Goal: Subscribe to service/newsletter

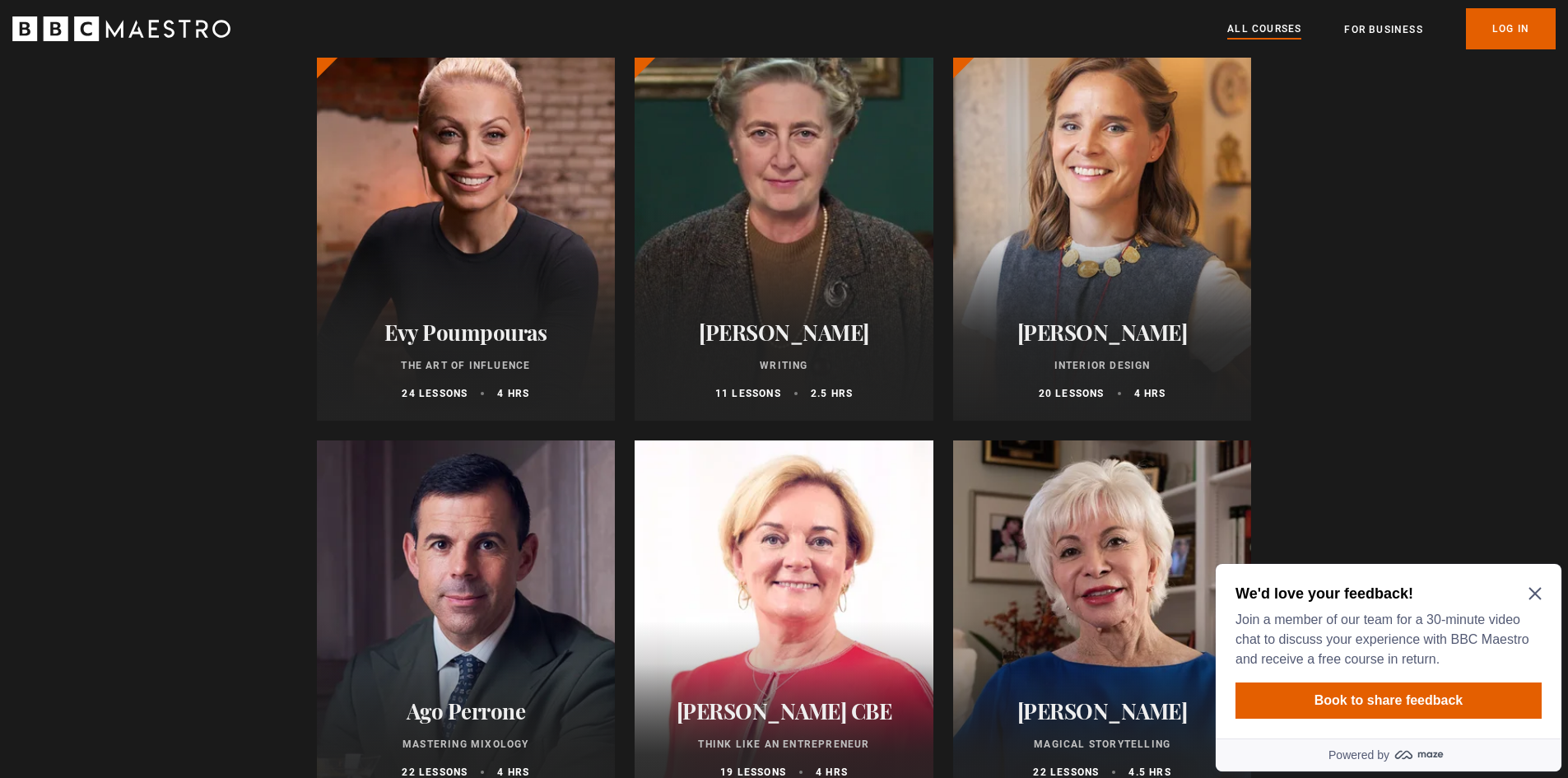
click at [1539, 594] on icon "Close Maze Prompt" at bounding box center [1534, 593] width 13 height 13
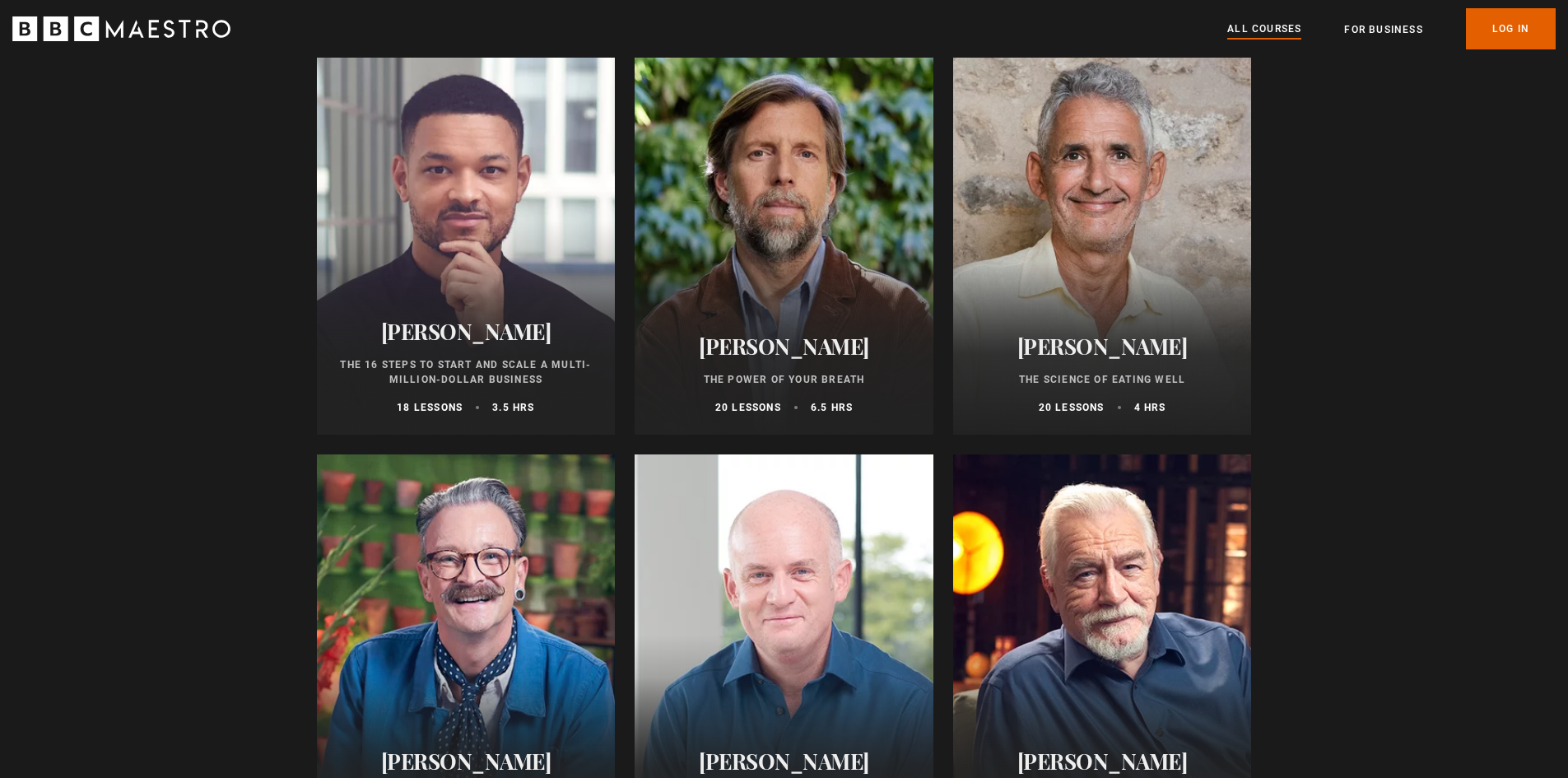
scroll to position [2141, 0]
click at [1144, 315] on div at bounding box center [1102, 236] width 299 height 395
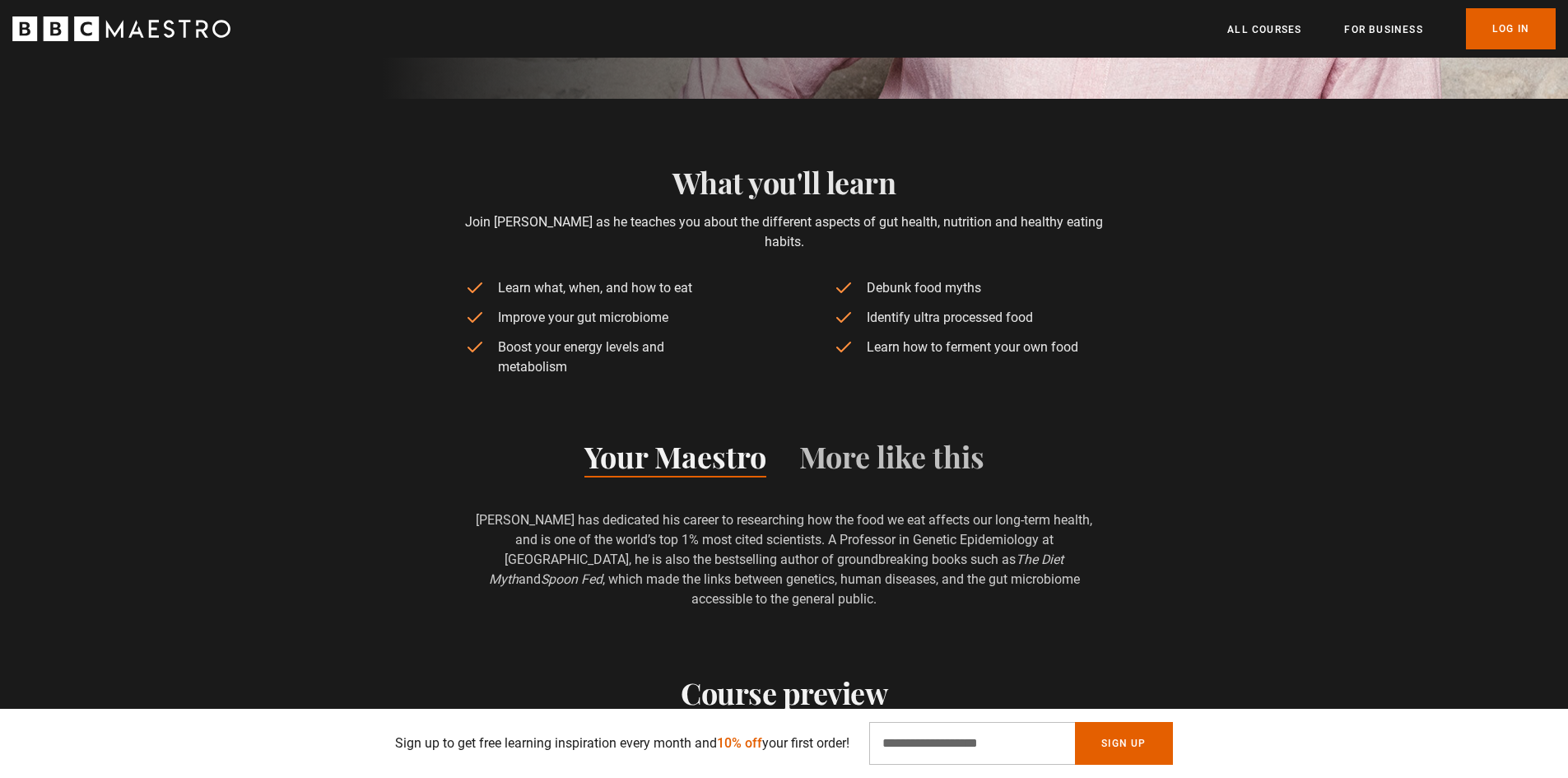
scroll to position [659, 0]
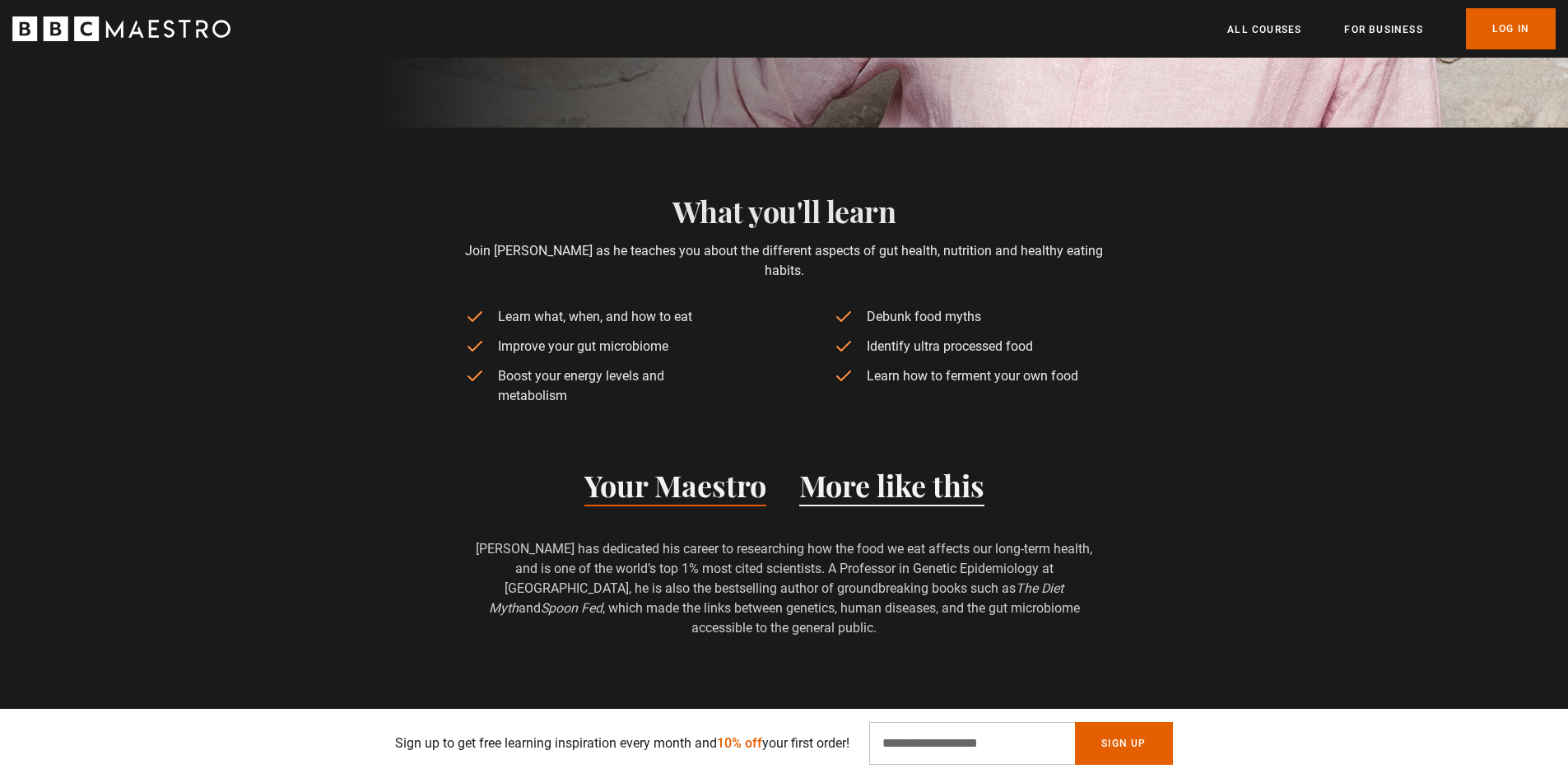
click at [913, 483] on button "More like this" at bounding box center [892, 489] width 185 height 35
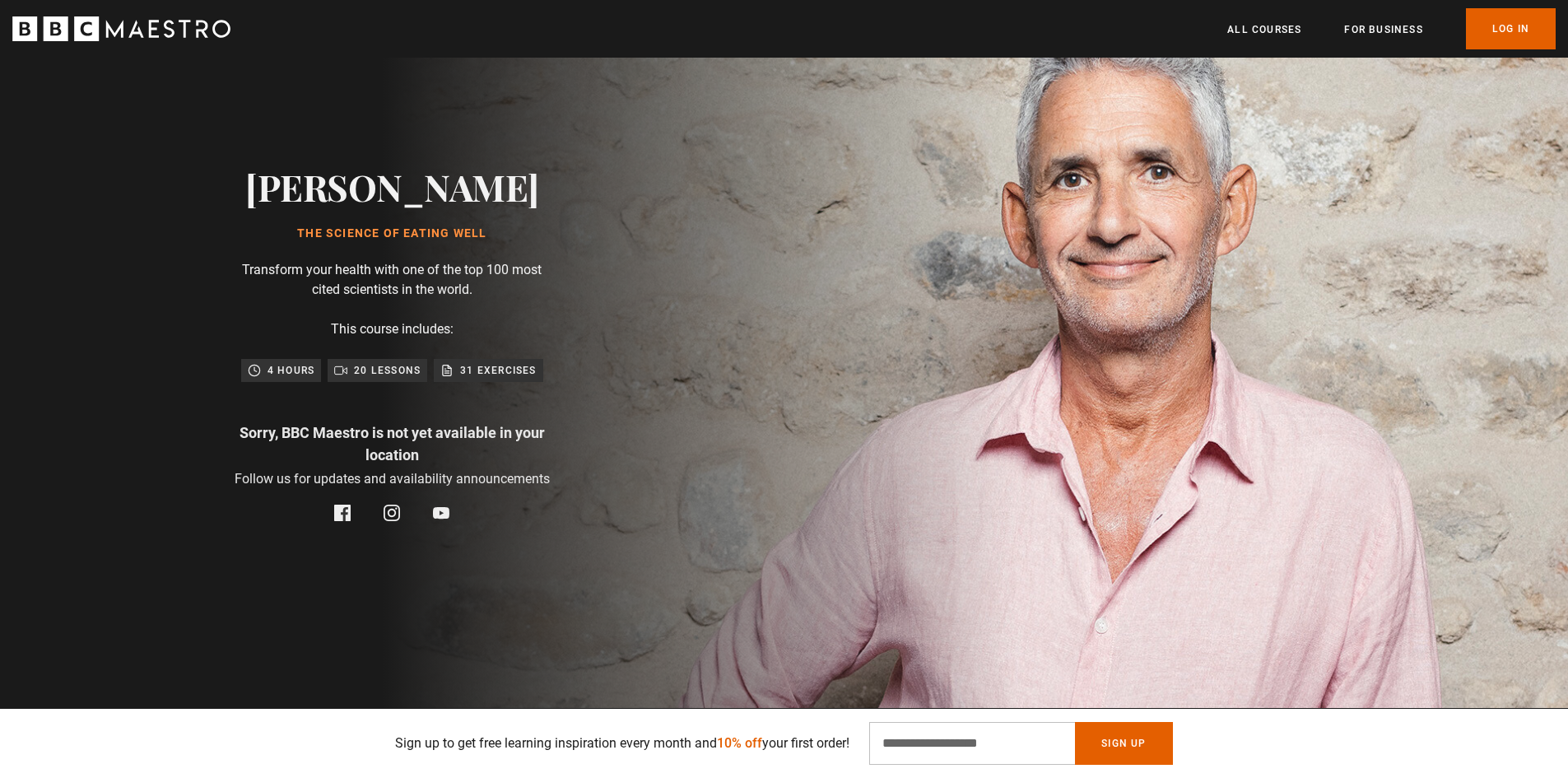
scroll to position [0, 0]
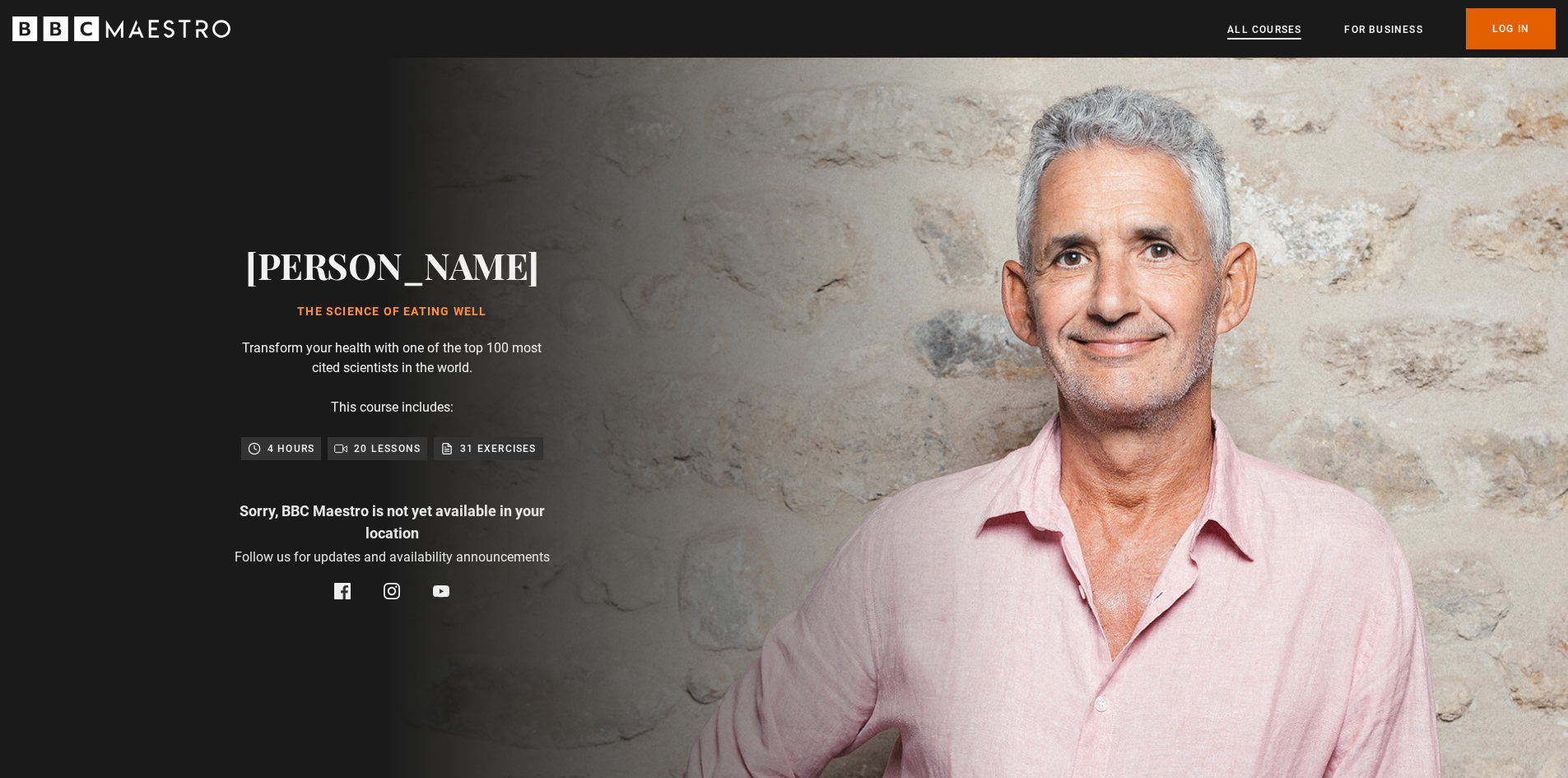
click at [1255, 26] on link "All Courses" at bounding box center [1263, 29] width 74 height 16
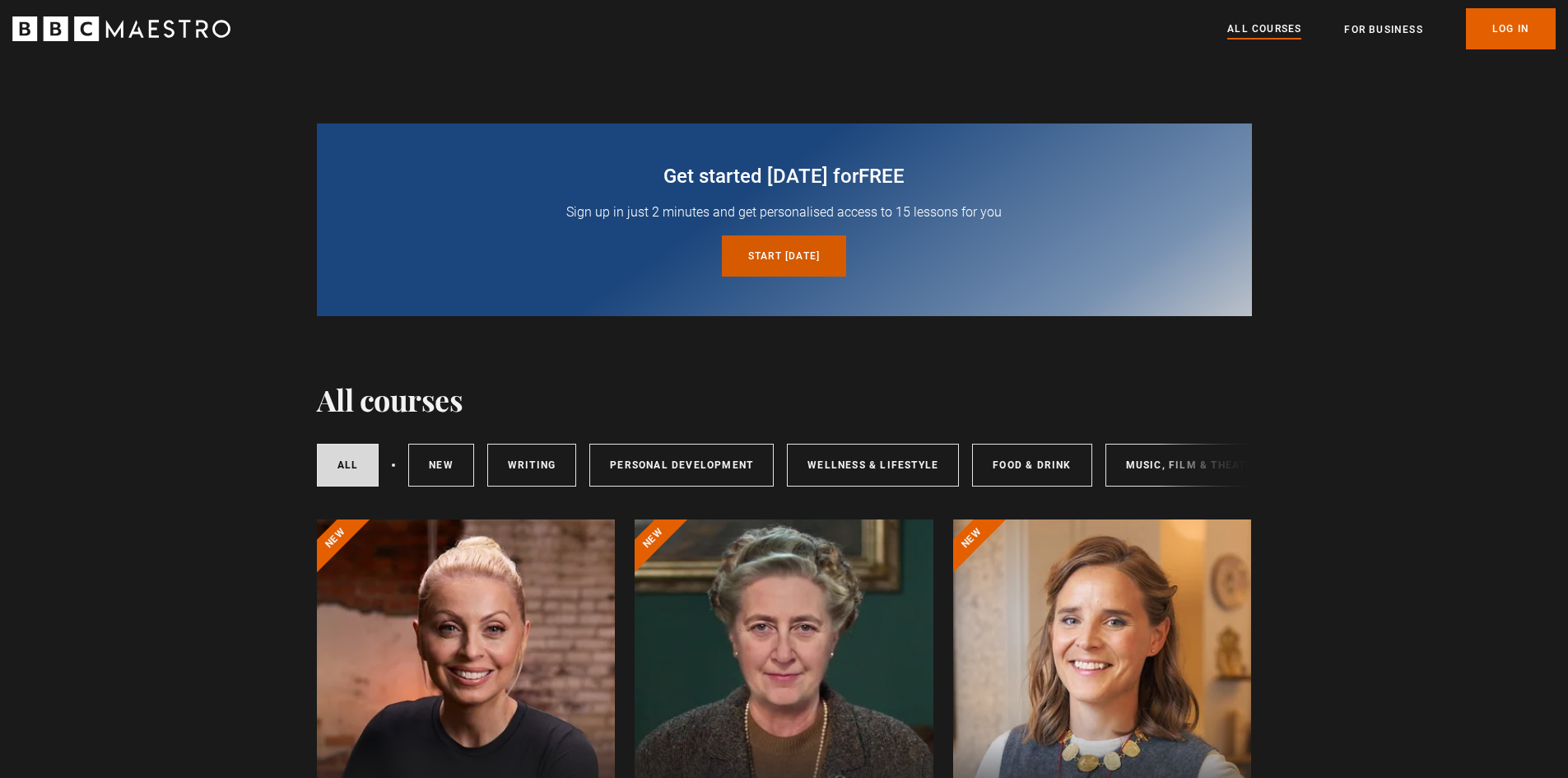
click at [753, 254] on link "Start today for free" at bounding box center [784, 256] width 124 height 41
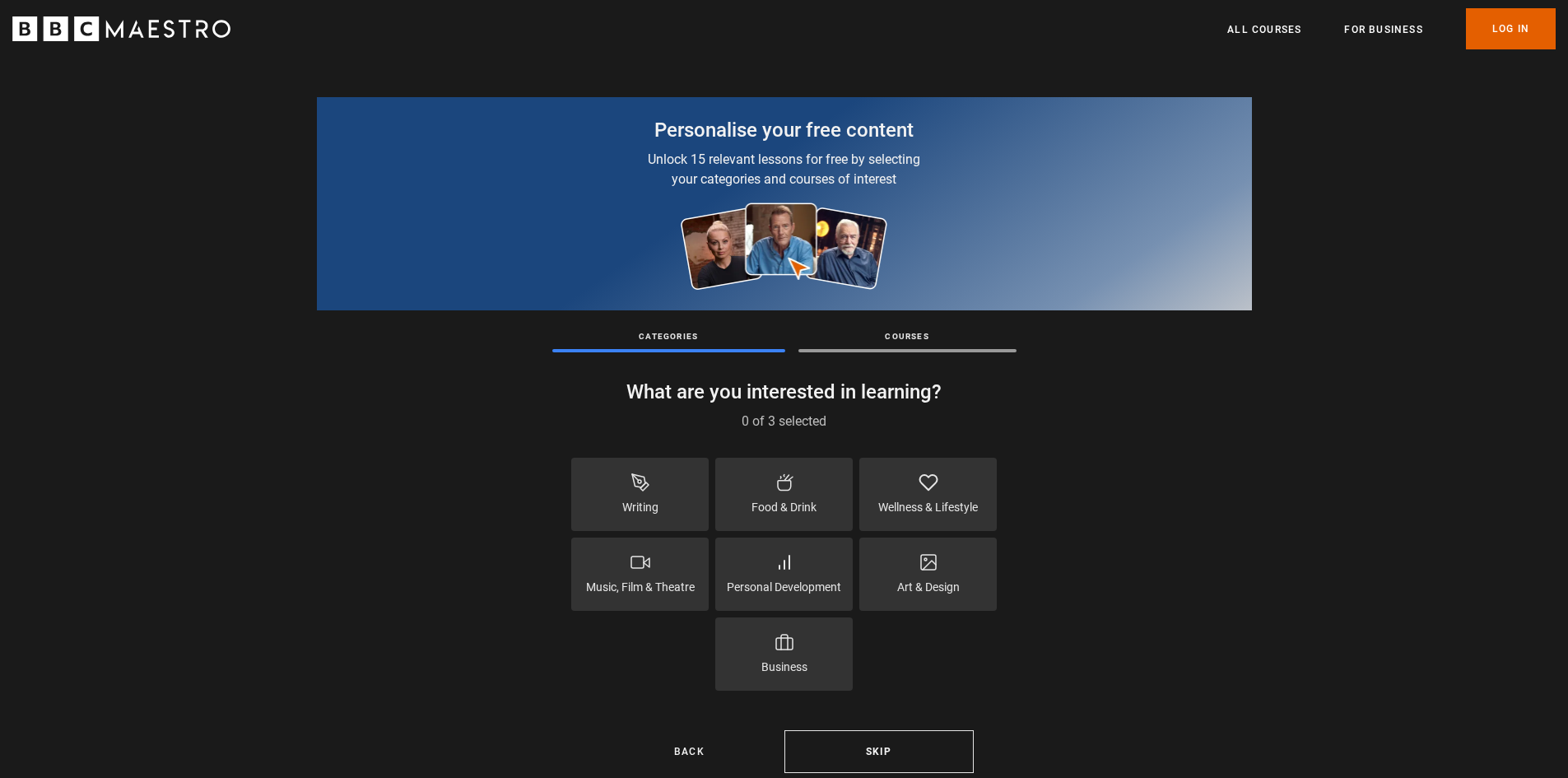
click at [633, 483] on icon at bounding box center [640, 482] width 20 height 20
click at [944, 579] on p "Art & Design" at bounding box center [928, 587] width 63 height 17
drag, startPoint x: 826, startPoint y: 584, endPoint x: 825, endPoint y: 606, distance: 22.0
click at [826, 585] on p "Personal Development" at bounding box center [784, 587] width 114 height 17
click at [682, 598] on div "Music, Film & Theatre" at bounding box center [640, 575] width 138 height 73
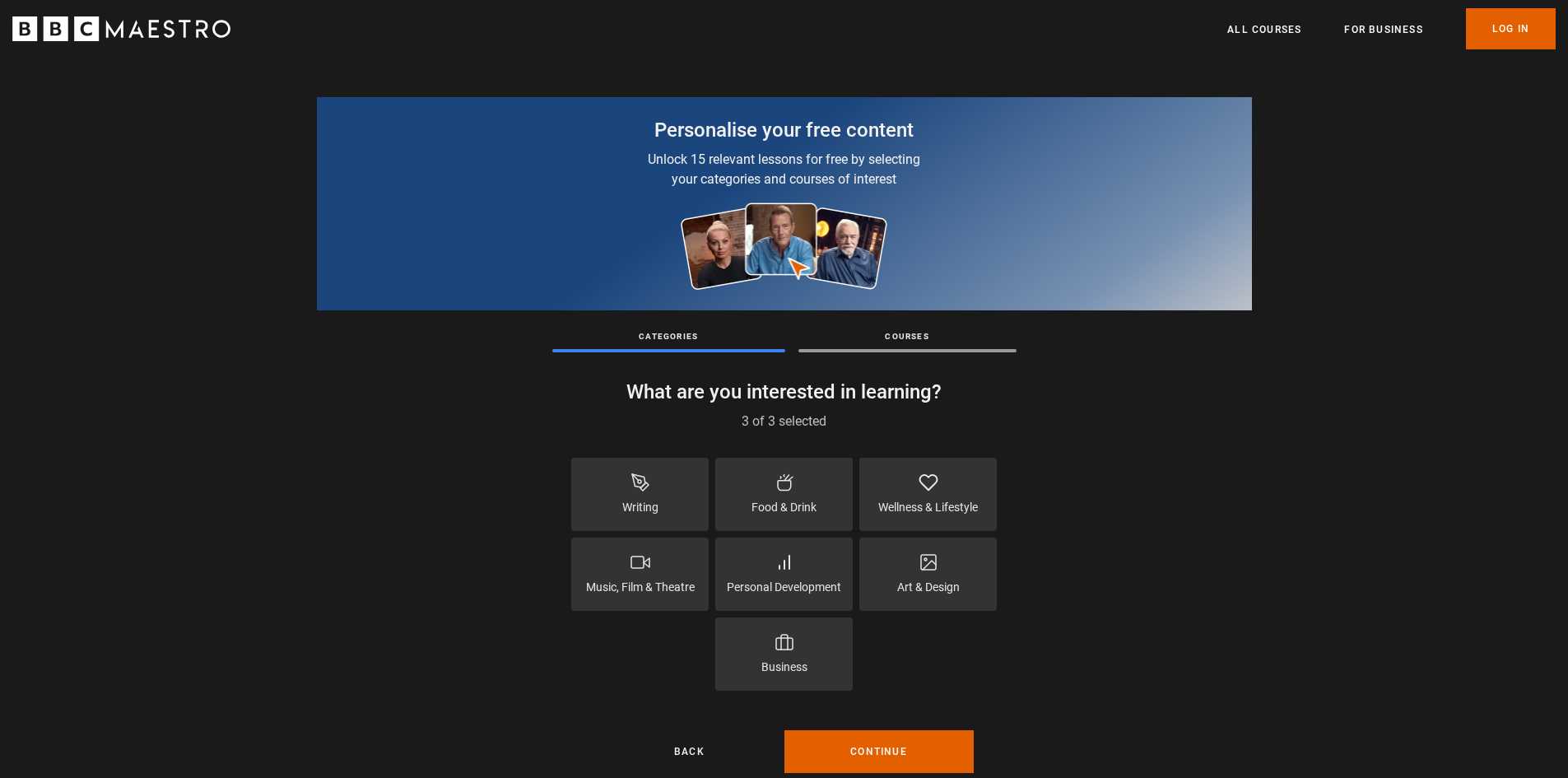
click at [610, 557] on div "Music, Film & Theatre" at bounding box center [640, 575] width 138 height 73
click at [812, 578] on div "Personal Development" at bounding box center [784, 575] width 138 height 73
click at [821, 576] on div "Personal Development" at bounding box center [784, 575] width 138 height 73
drag, startPoint x: 767, startPoint y: 574, endPoint x: 732, endPoint y: 575, distance: 35.0
click at [761, 575] on div "Personal Development" at bounding box center [784, 575] width 138 height 73
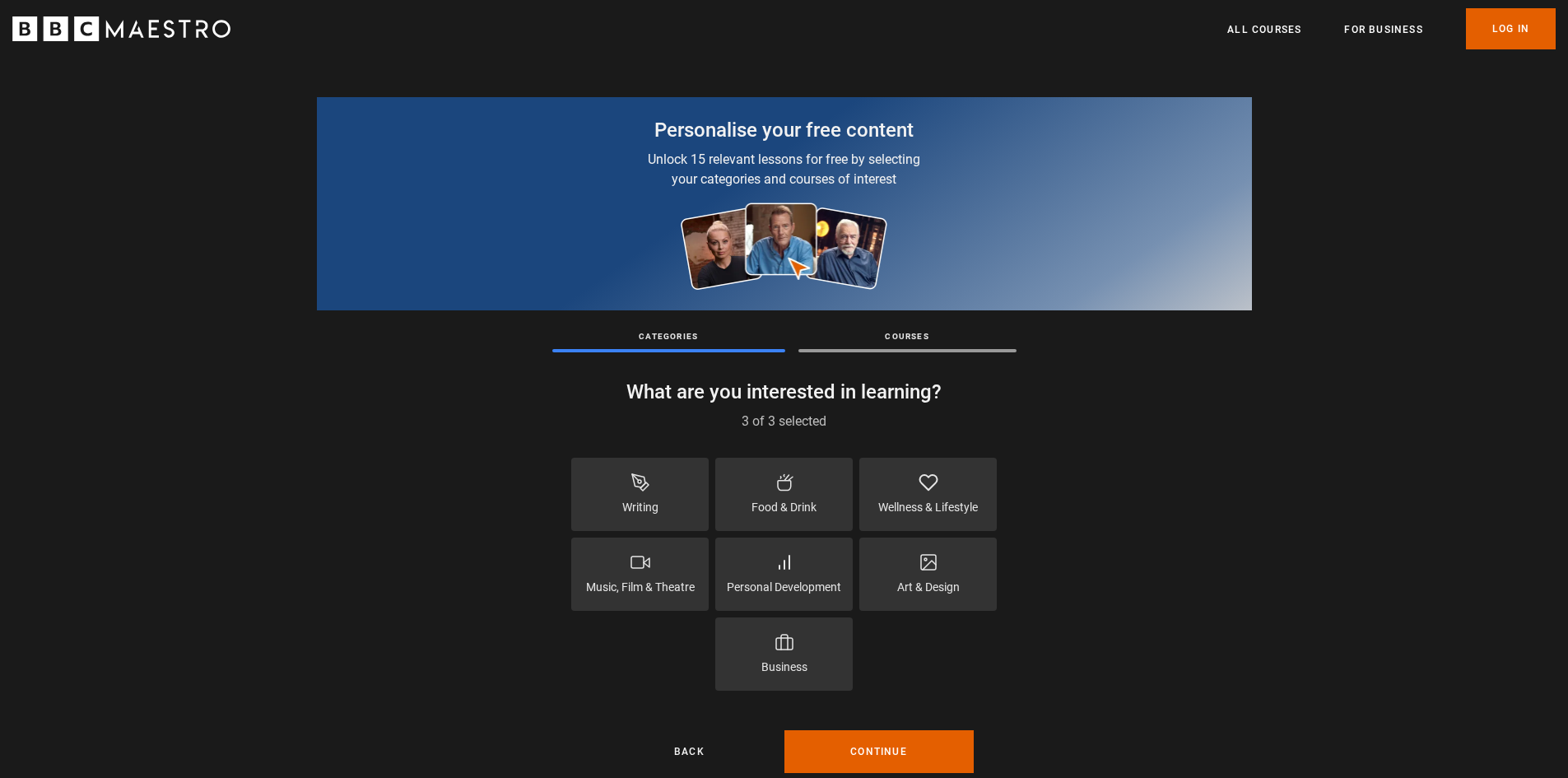
click at [619, 567] on div "Music, Film & Theatre" at bounding box center [640, 575] width 138 height 73
click at [743, 573] on div "Personal Development" at bounding box center [784, 575] width 138 height 73
drag, startPoint x: 640, startPoint y: 563, endPoint x: 860, endPoint y: 576, distance: 220.4
click at [641, 563] on icon at bounding box center [640, 562] width 20 height 20
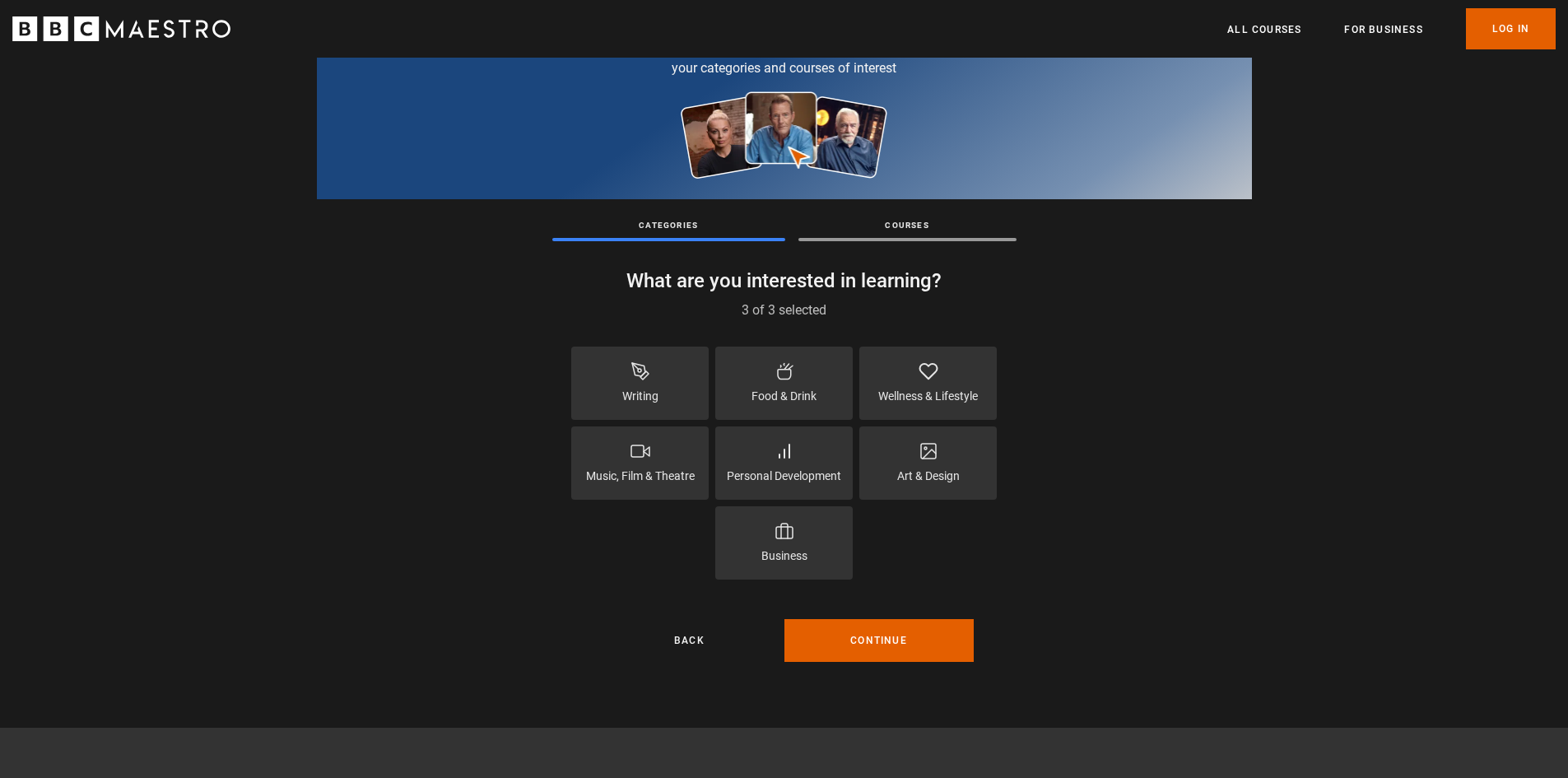
scroll to position [164, 0]
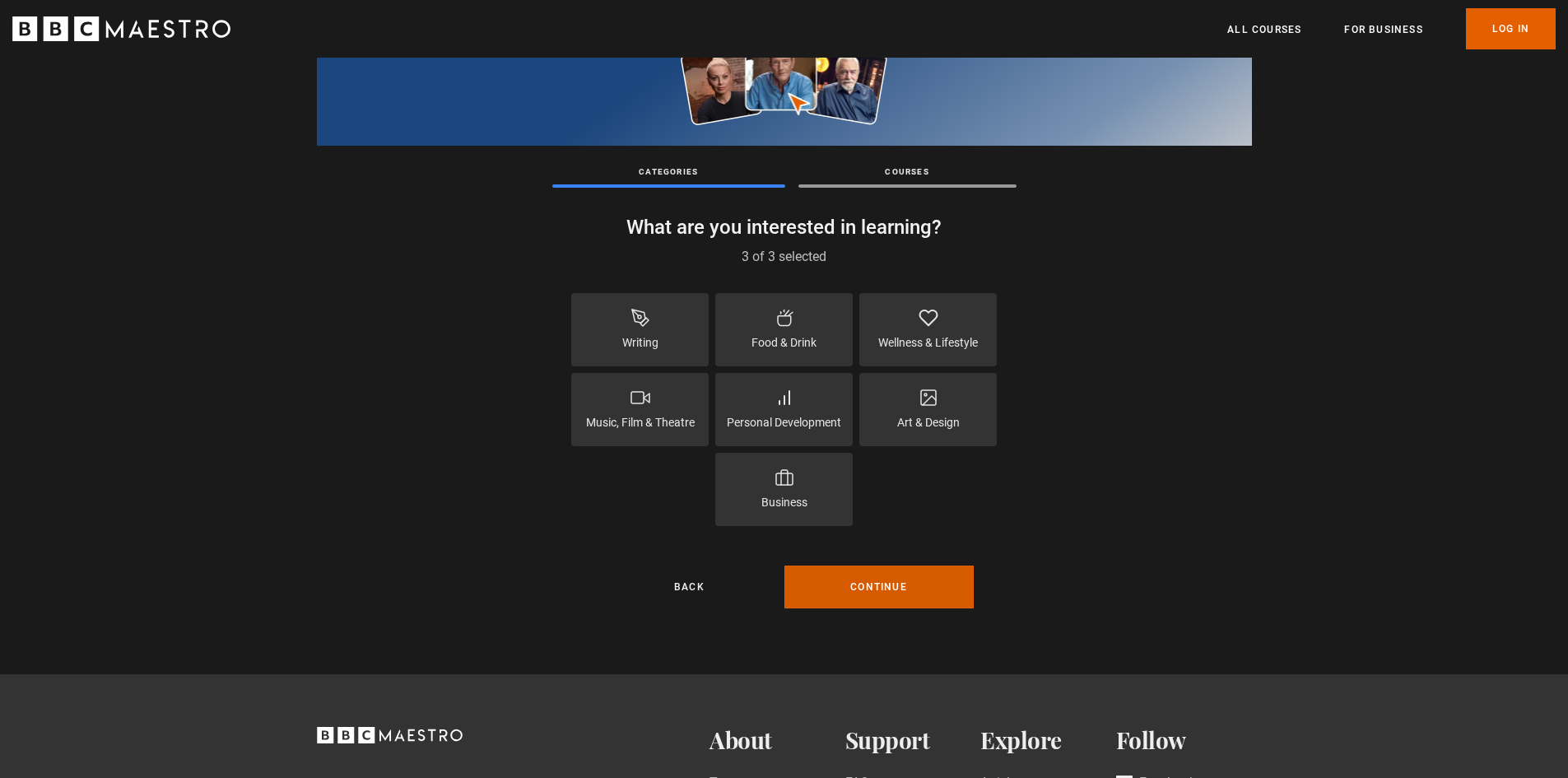
click at [883, 582] on button "Continue" at bounding box center [879, 586] width 189 height 43
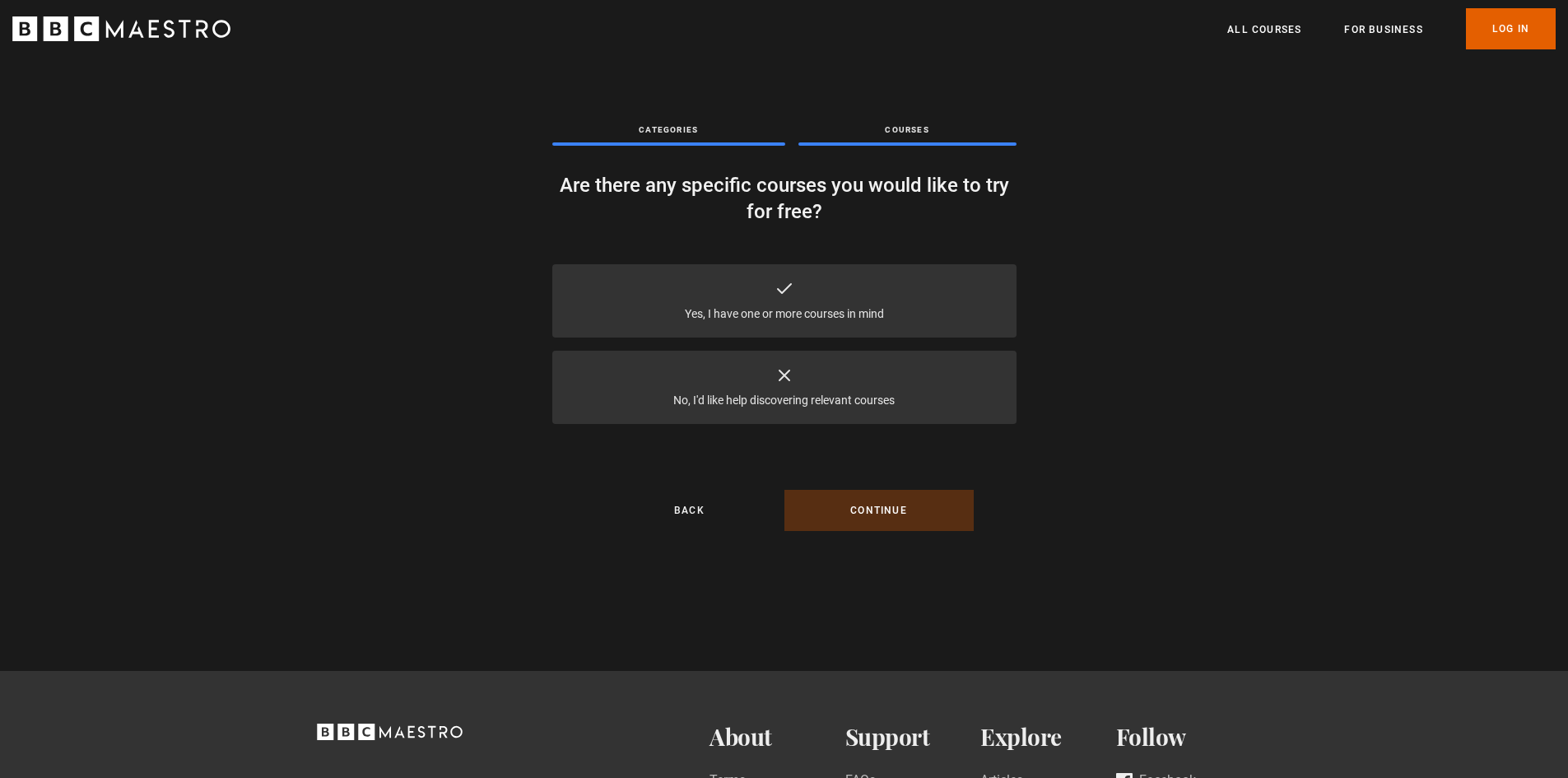
click at [794, 374] on div "No, I'd like help discovering relevant courses" at bounding box center [784, 387] width 465 height 73
click at [871, 512] on button "Continue" at bounding box center [879, 510] width 189 height 41
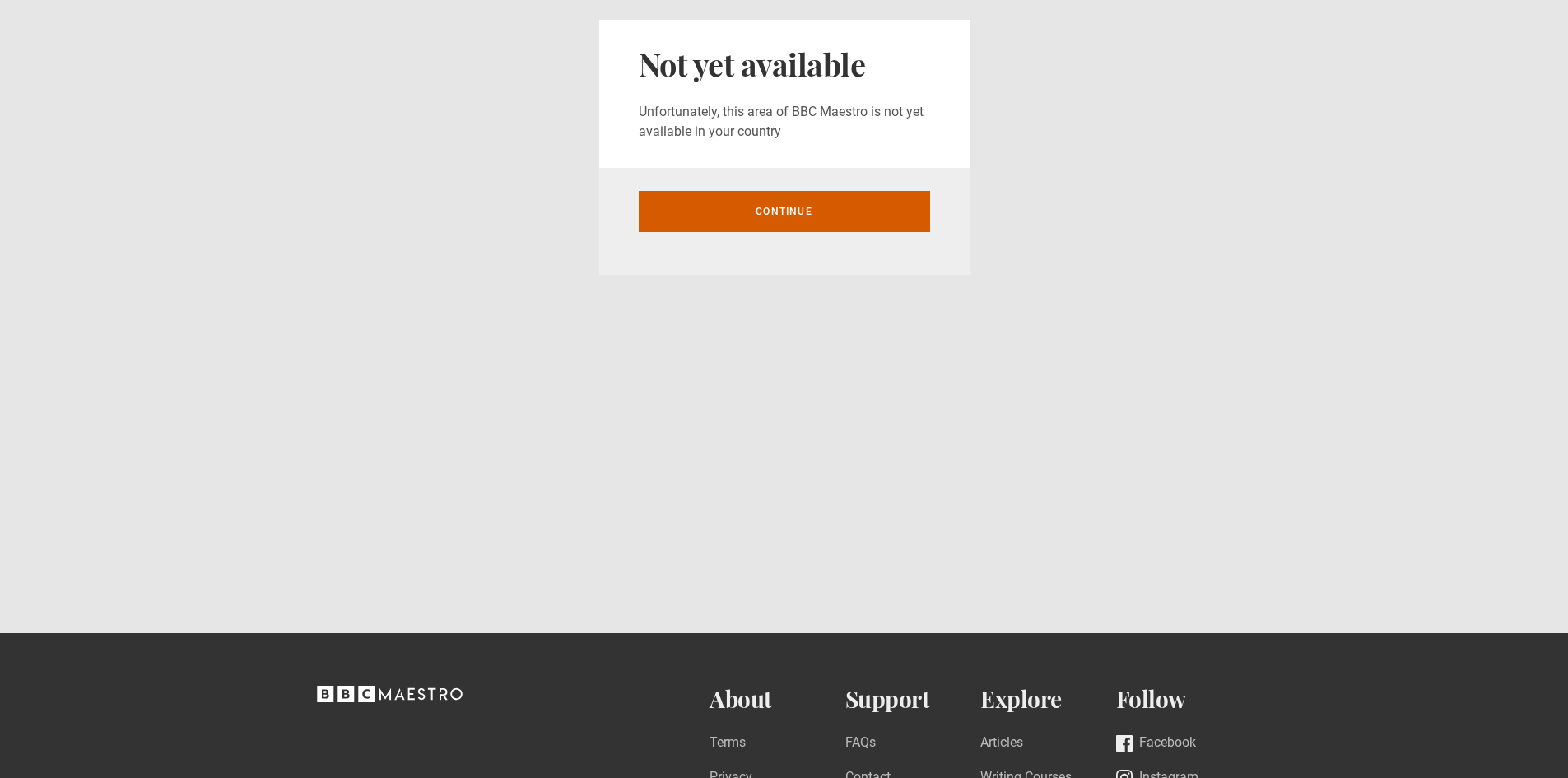
click at [793, 217] on link "Continue" at bounding box center [784, 211] width 291 height 41
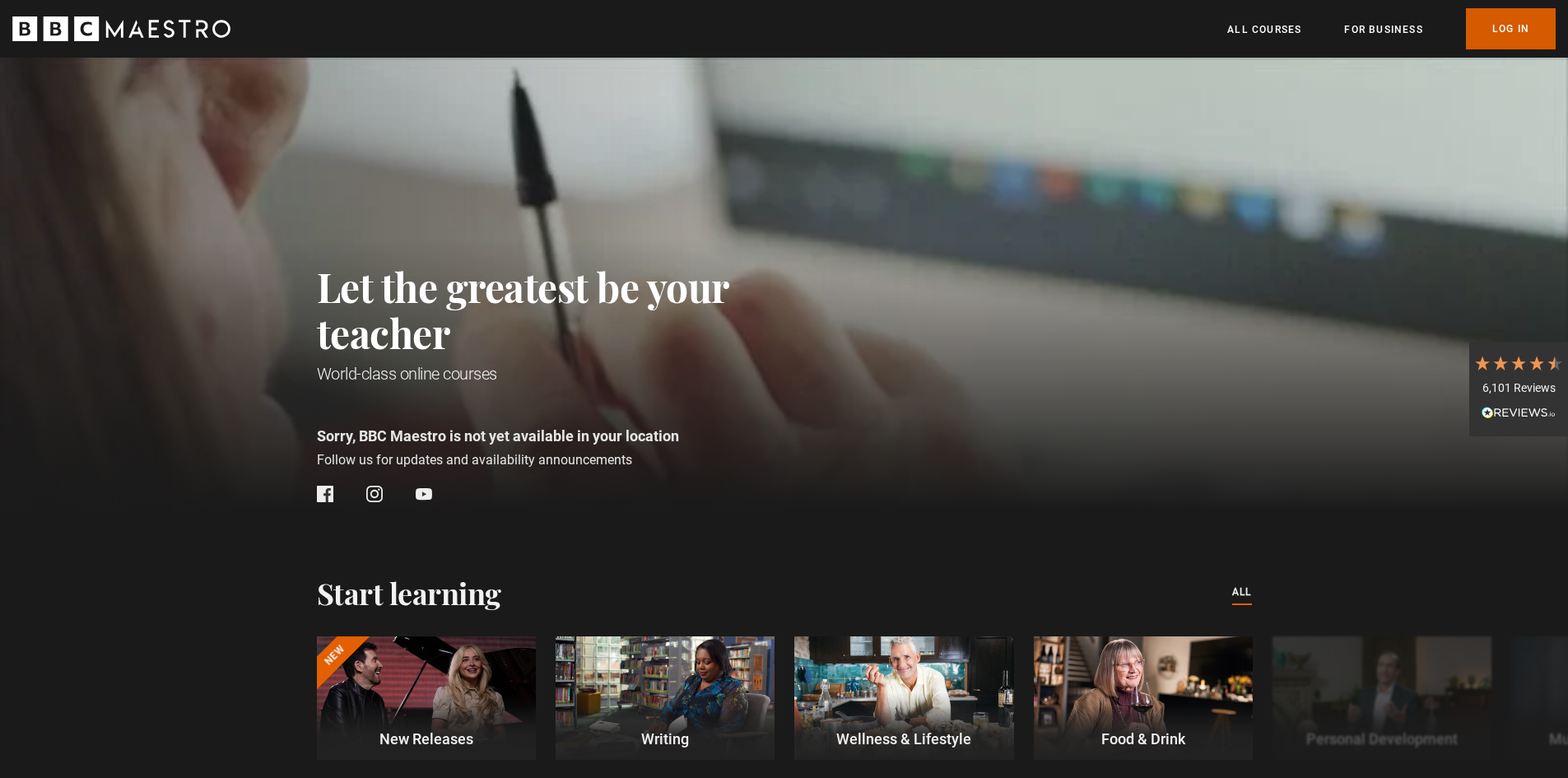
click at [1497, 27] on link "Log In" at bounding box center [1510, 29] width 89 height 41
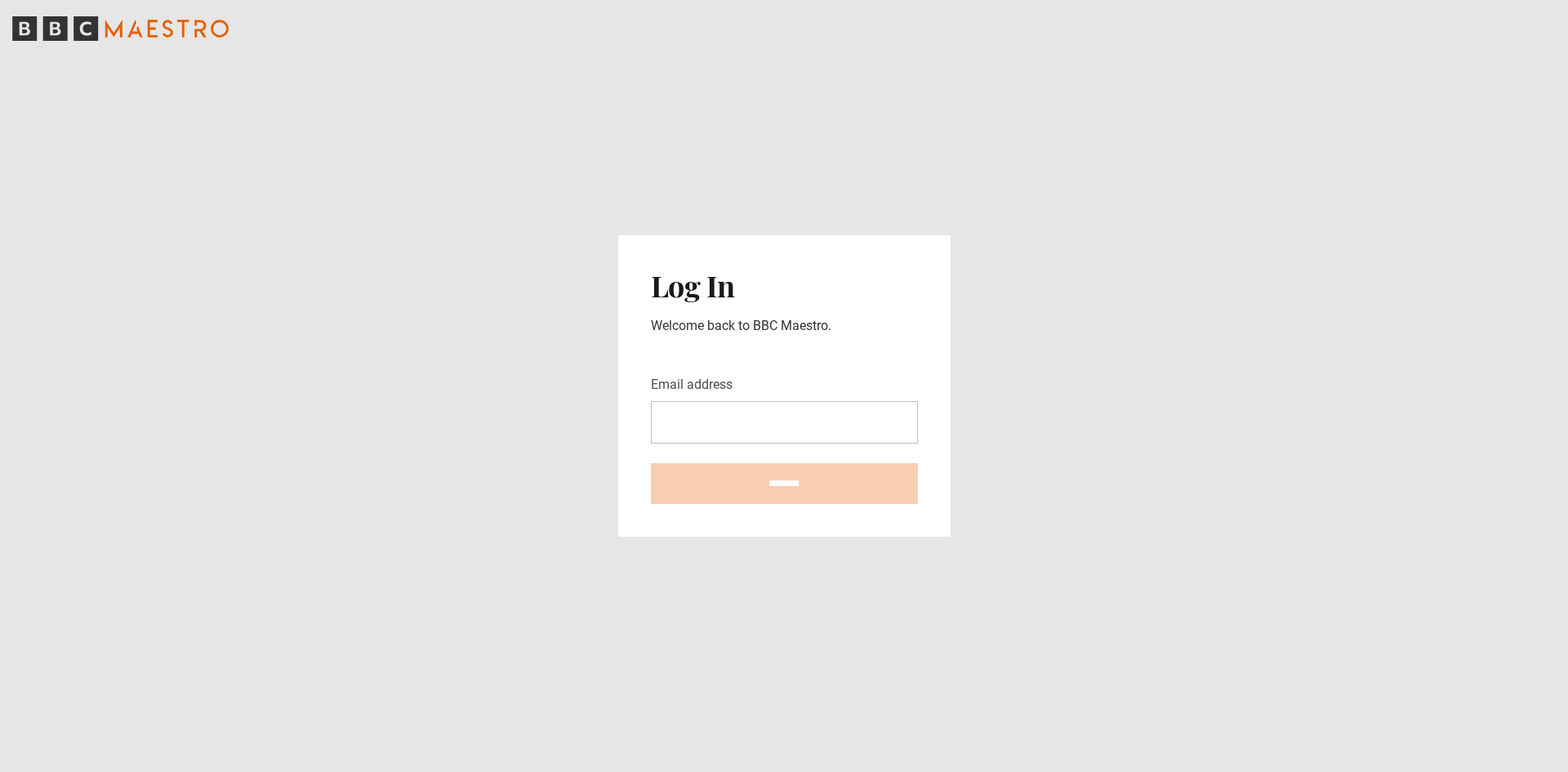
click at [703, 428] on input "Email address" at bounding box center [784, 422] width 267 height 42
type input "**********"
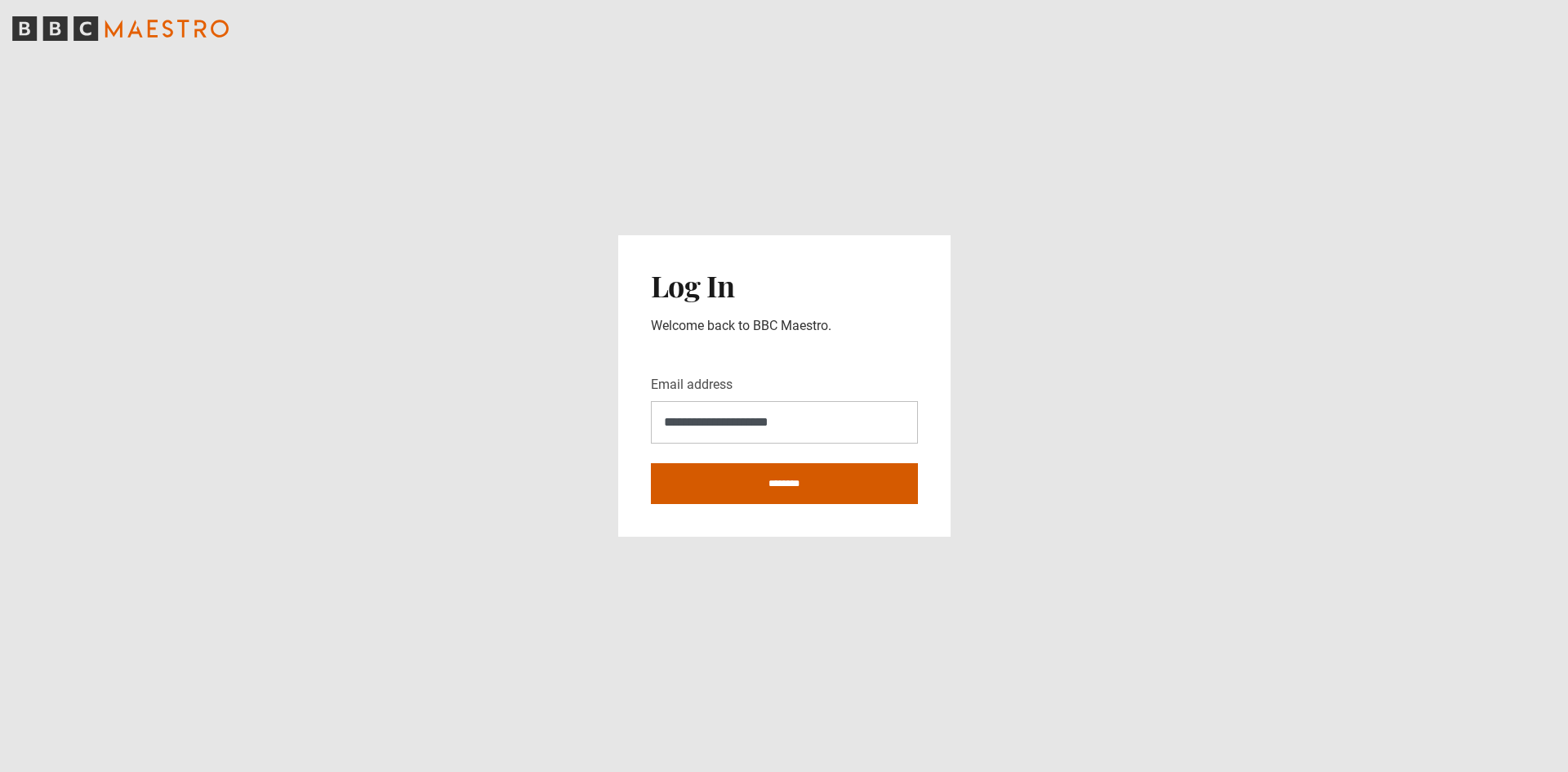
click at [757, 481] on input "********" at bounding box center [784, 483] width 267 height 41
type input "**********"
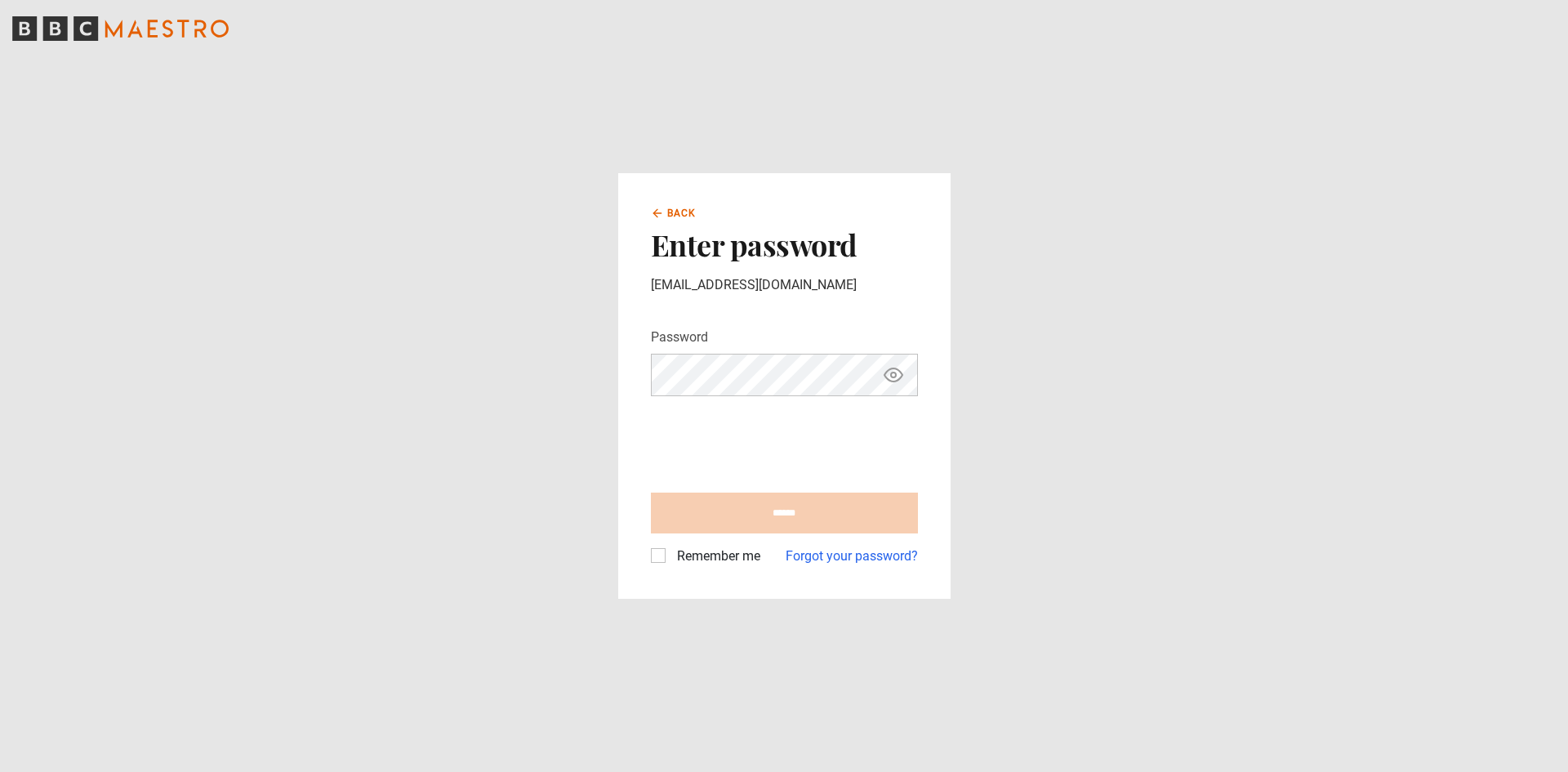
click at [685, 212] on span "Back" at bounding box center [681, 213] width 30 height 14
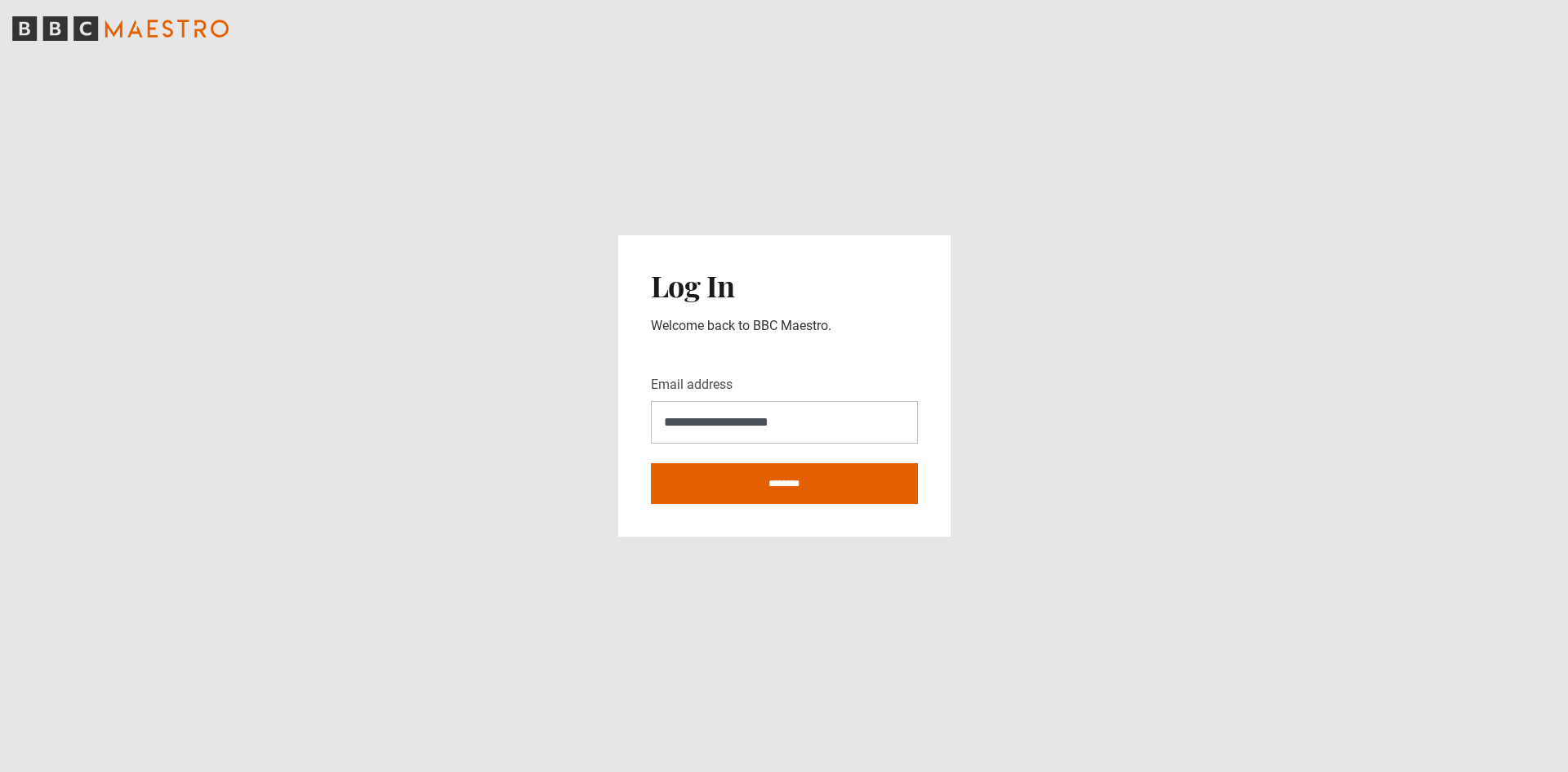
click at [125, 25] on icon "BBC Maestro" at bounding box center [121, 28] width 216 height 24
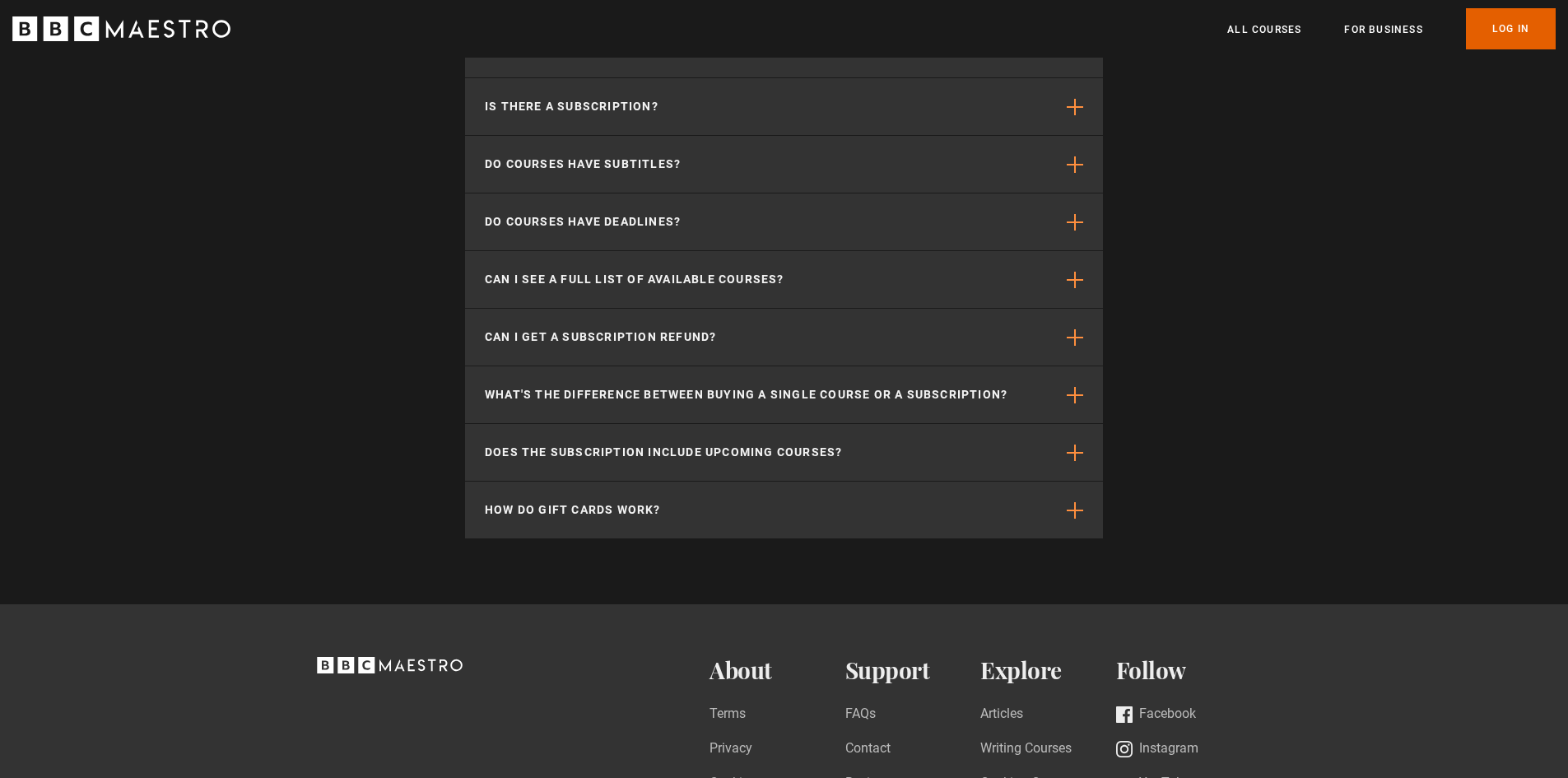
scroll to position [3683, 0]
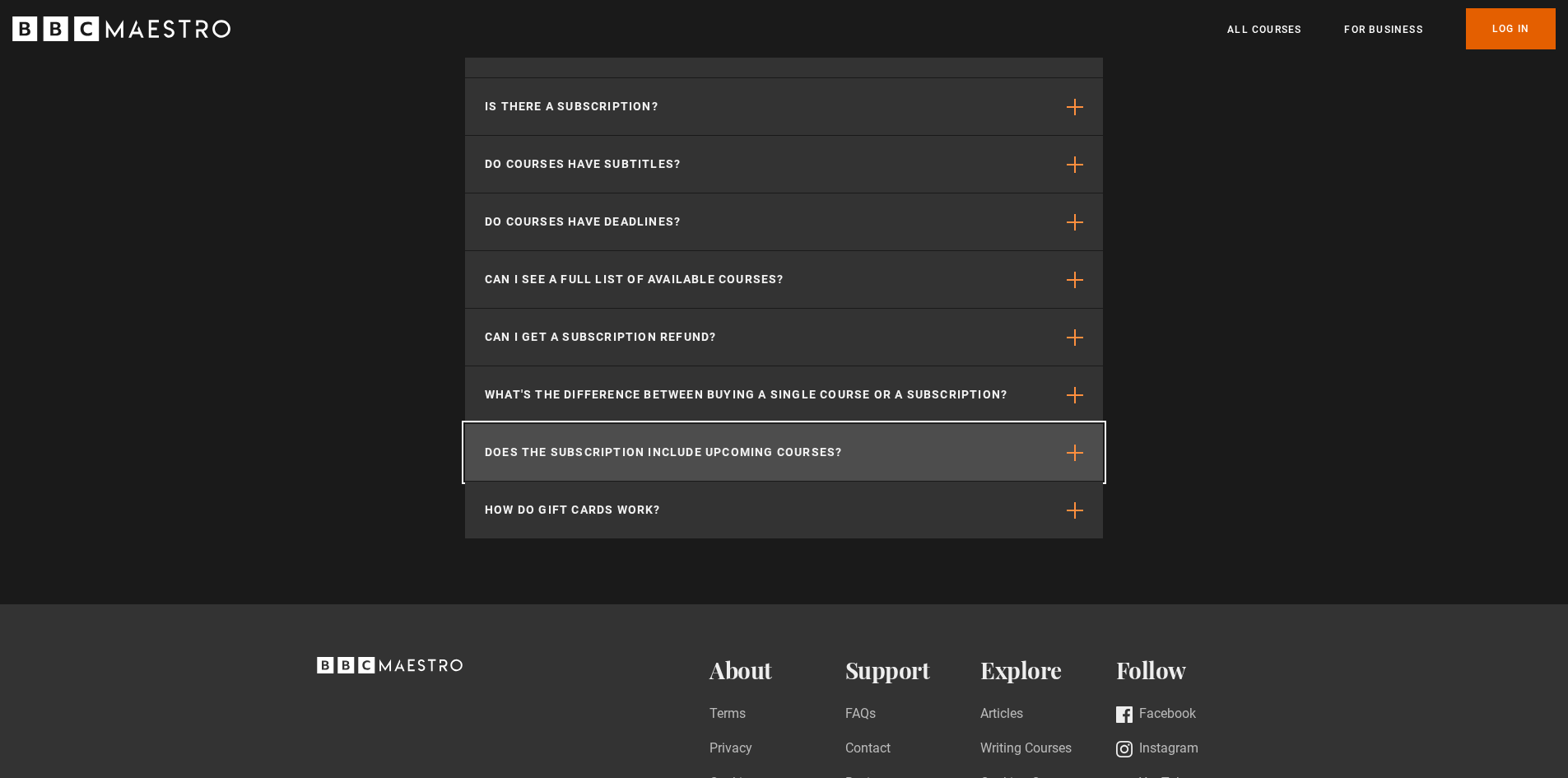
click at [728, 460] on p "Does the subscription include upcoming courses?" at bounding box center [664, 452] width 357 height 17
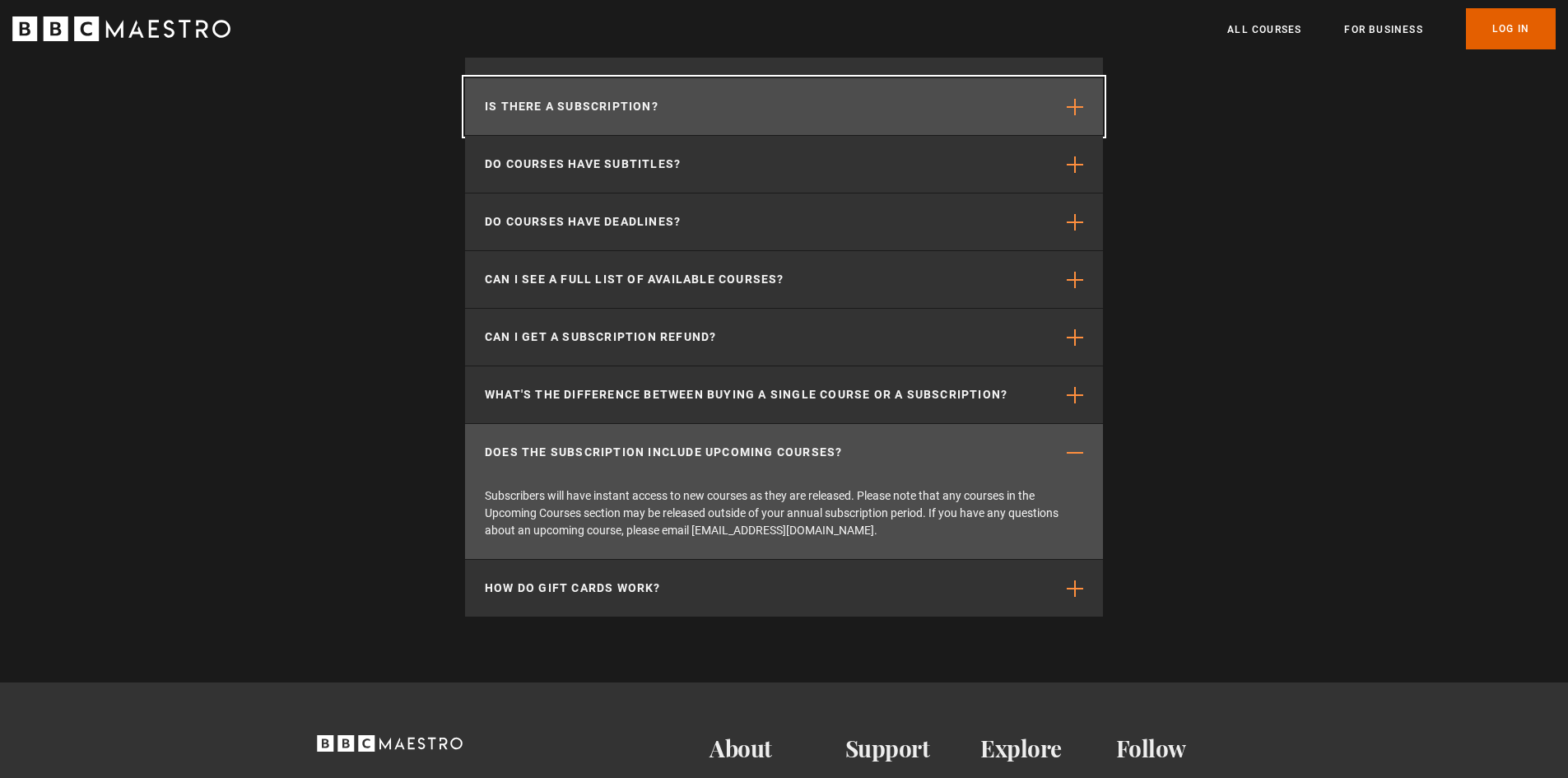
click at [673, 123] on button "Is there a subscription?" at bounding box center [784, 106] width 638 height 57
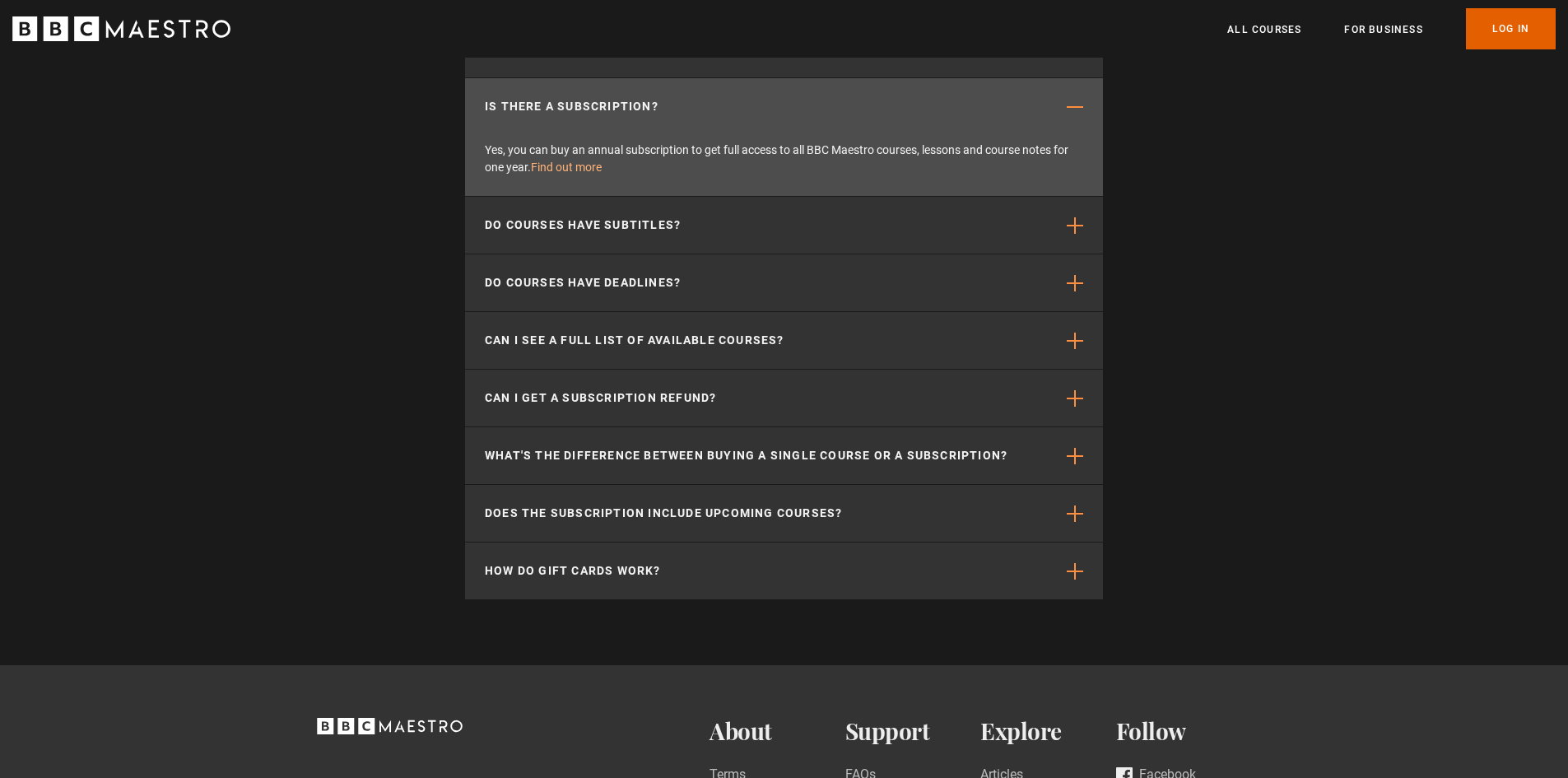
click at [583, 171] on link "Find out more" at bounding box center [566, 167] width 71 height 13
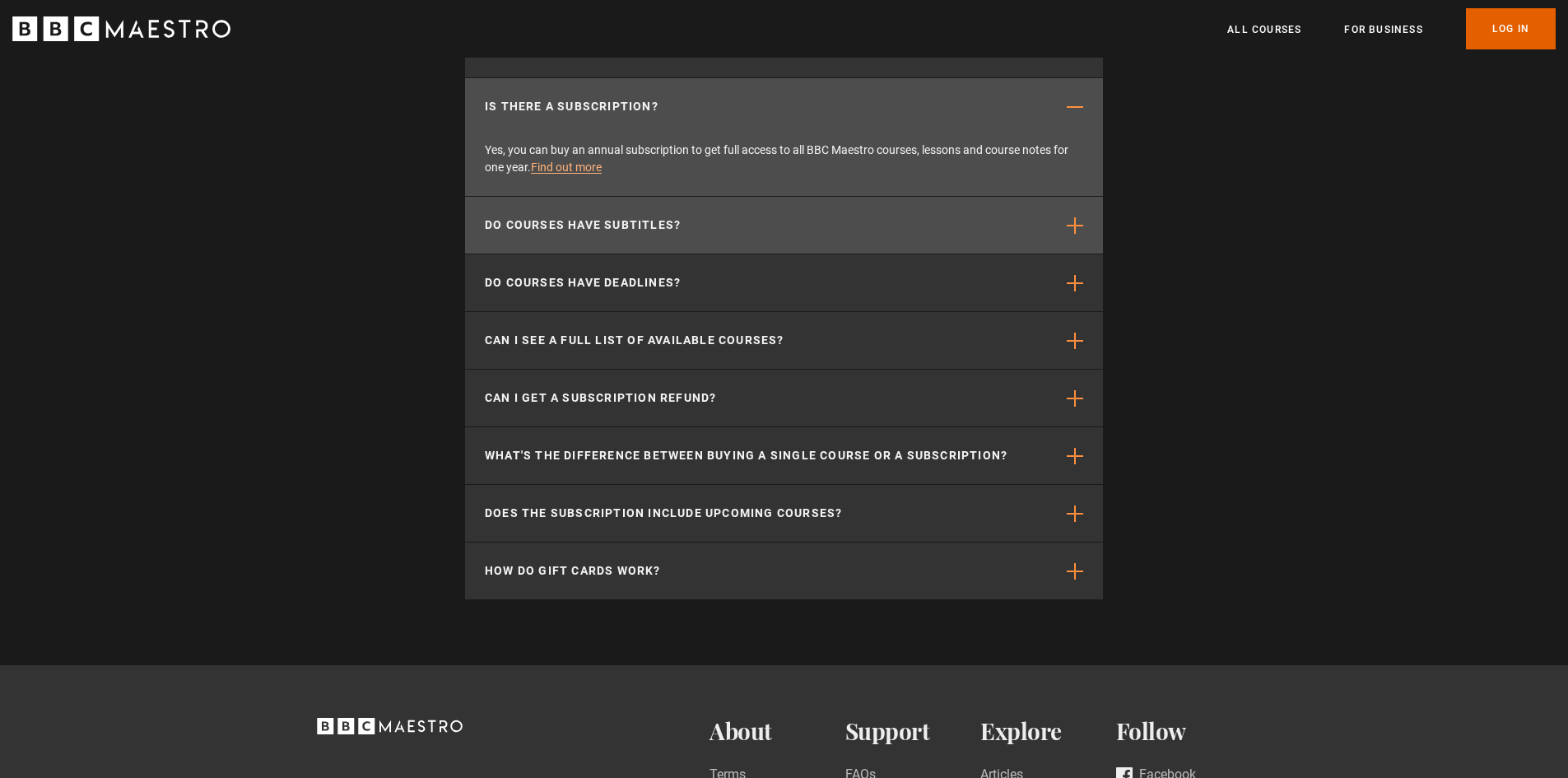
scroll to position [0, 215]
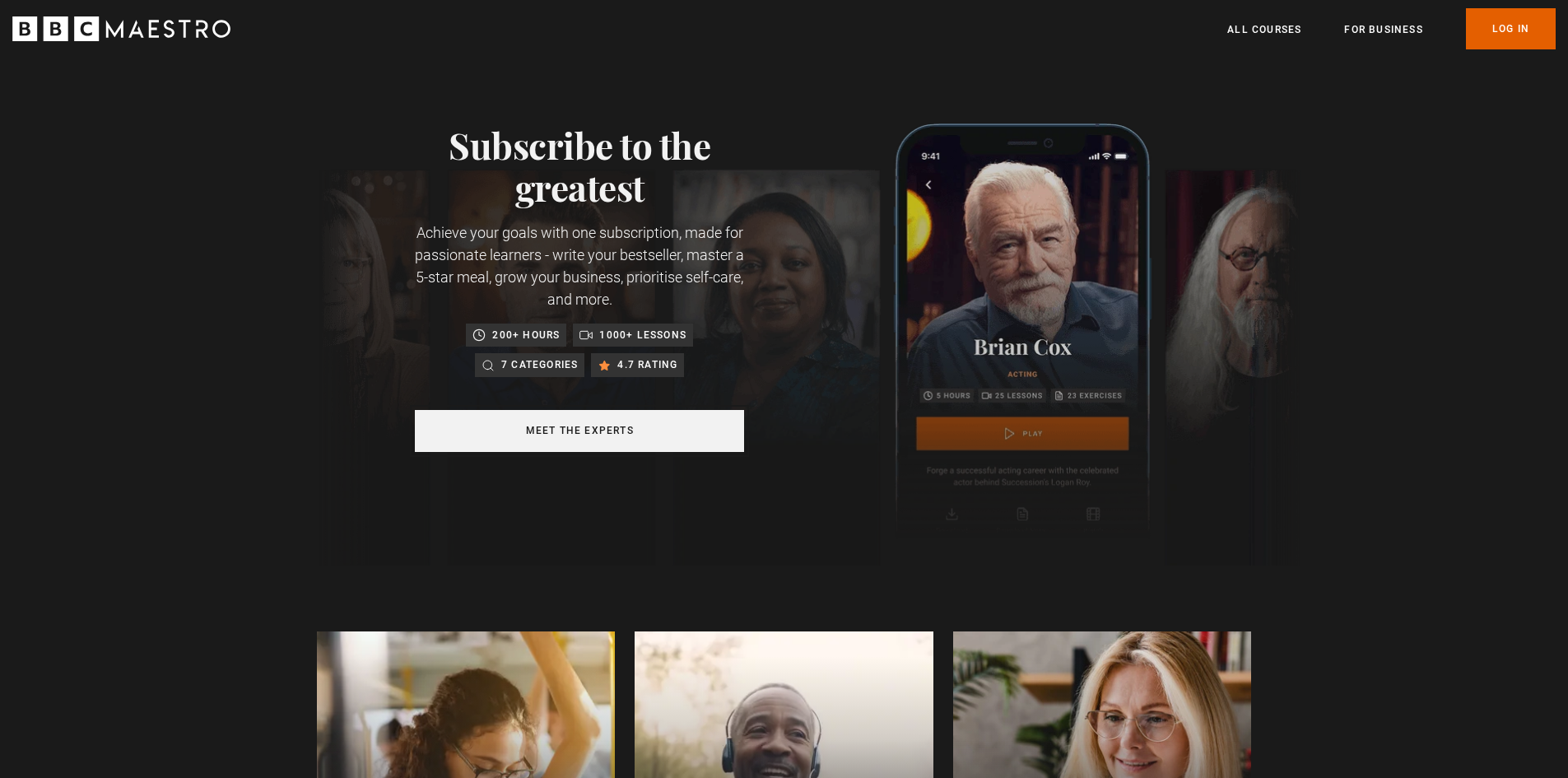
click at [664, 422] on link "Meet the experts" at bounding box center [579, 431] width 329 height 42
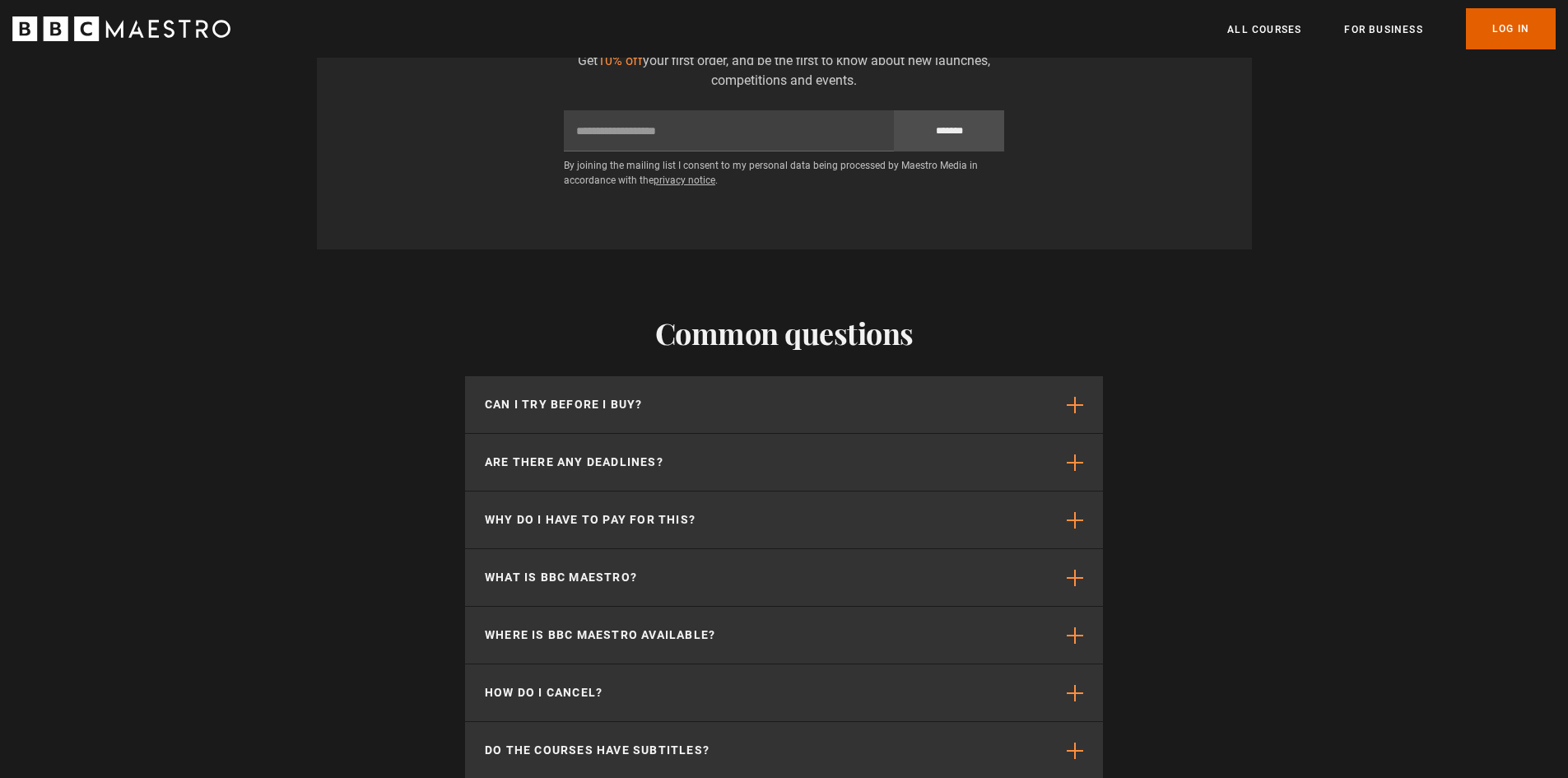
scroll to position [4128, 0]
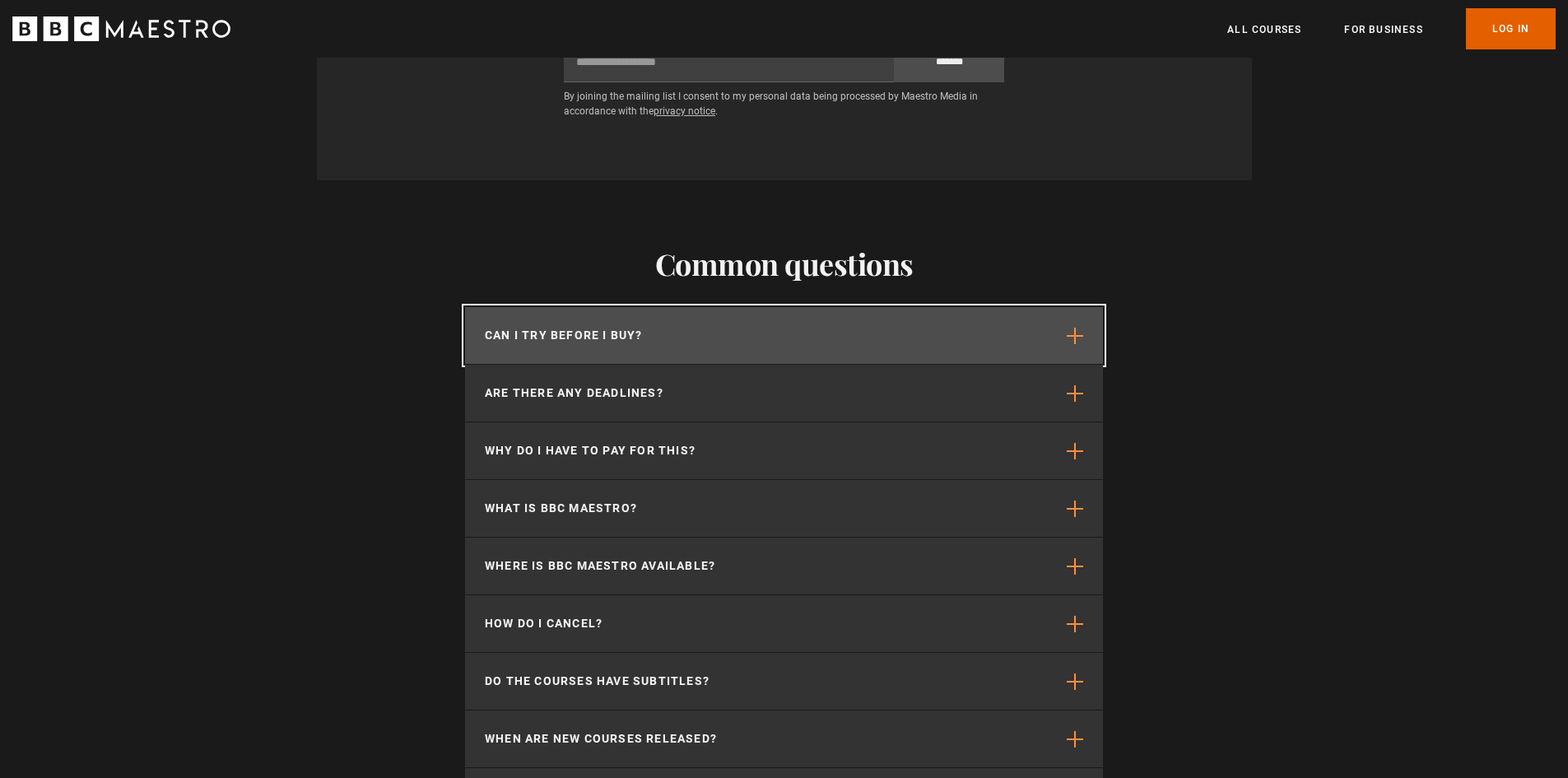
click at [838, 309] on button "Can I try before I buy?" at bounding box center [784, 335] width 638 height 57
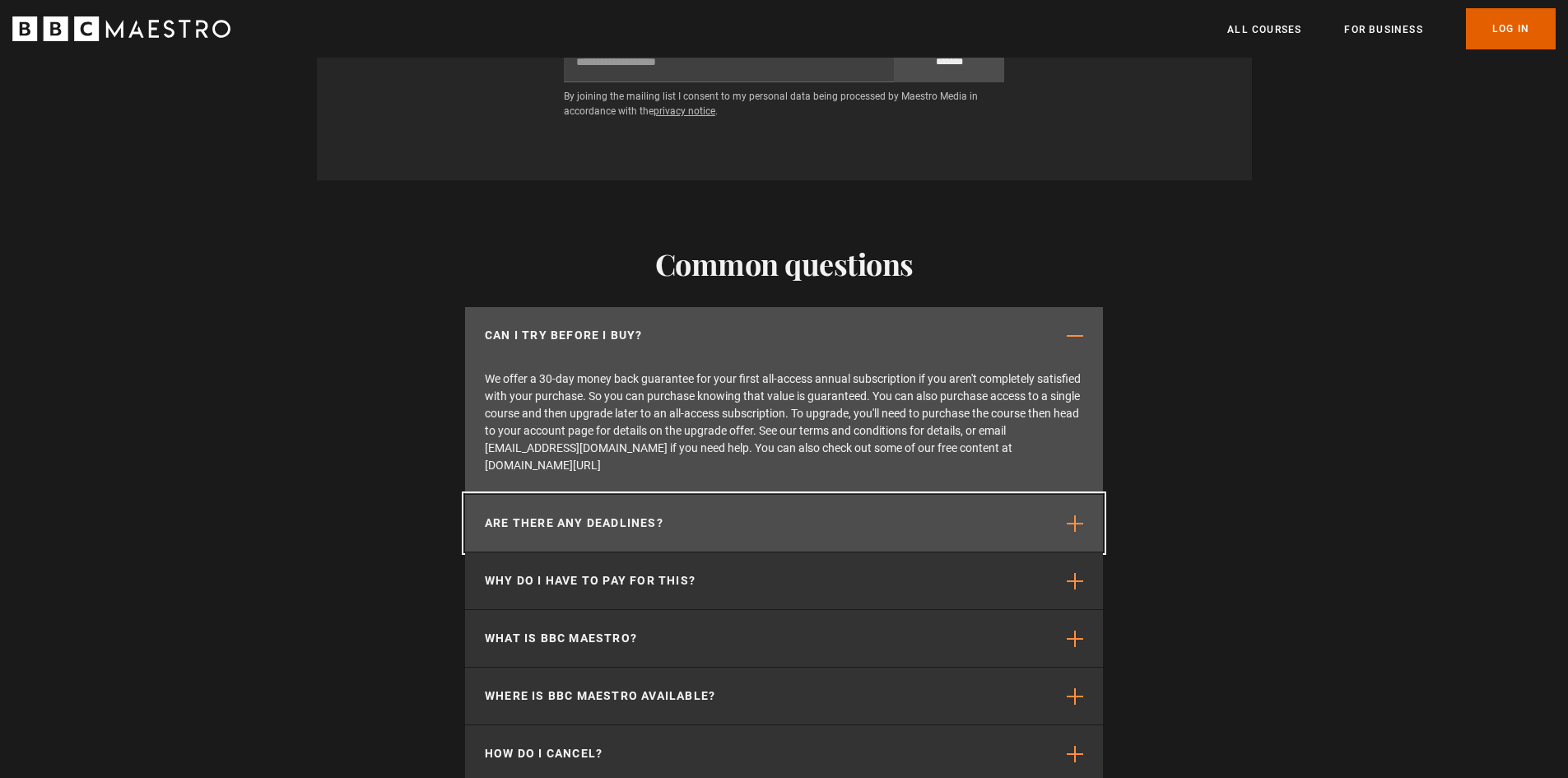
click at [699, 495] on button "Are there any deadlines?" at bounding box center [784, 523] width 638 height 57
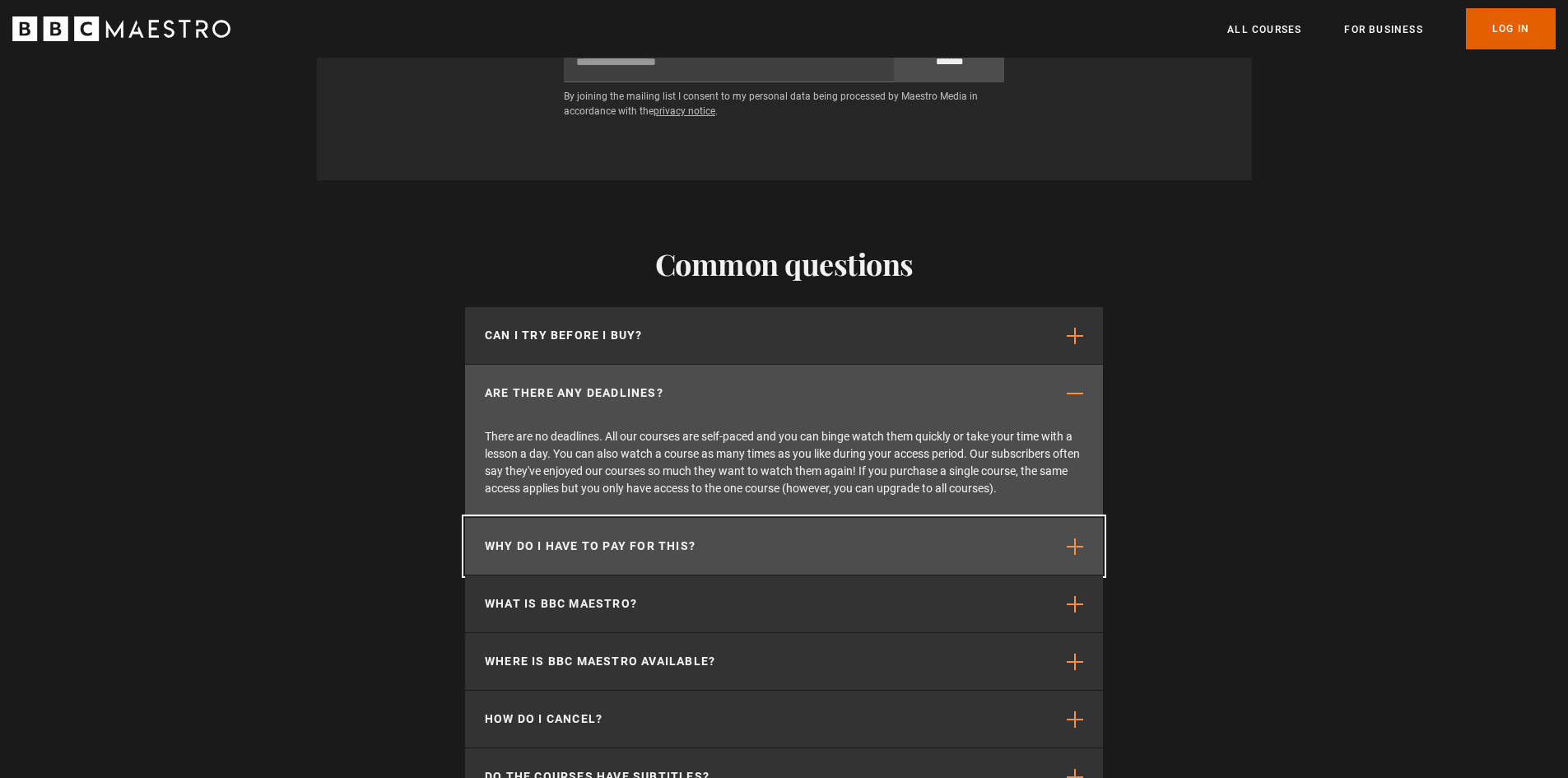
click at [719, 518] on button "Why do I have to pay for this?" at bounding box center [784, 546] width 638 height 57
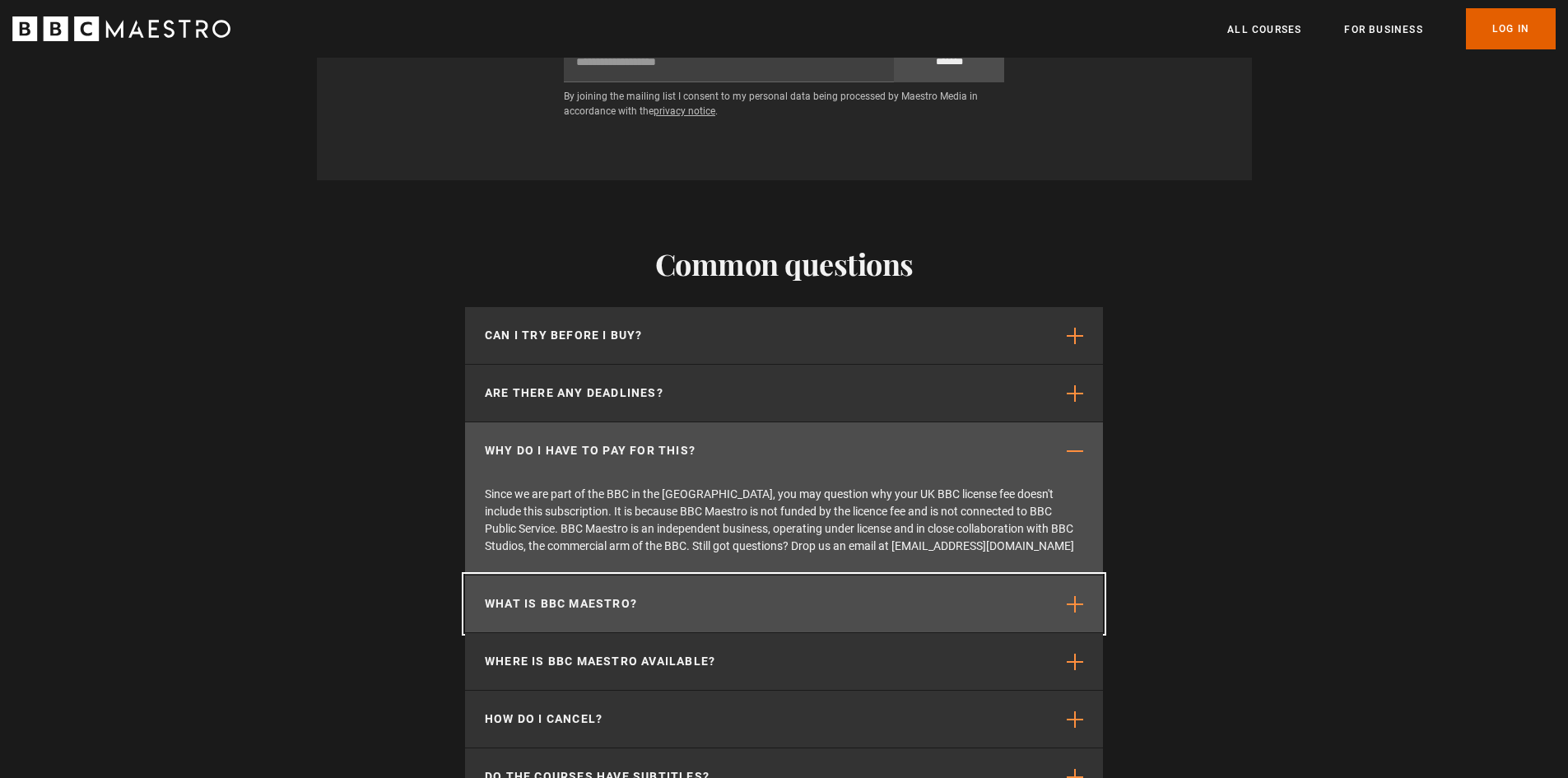
click at [790, 575] on button "What is BBC Maestro?" at bounding box center [784, 604] width 638 height 57
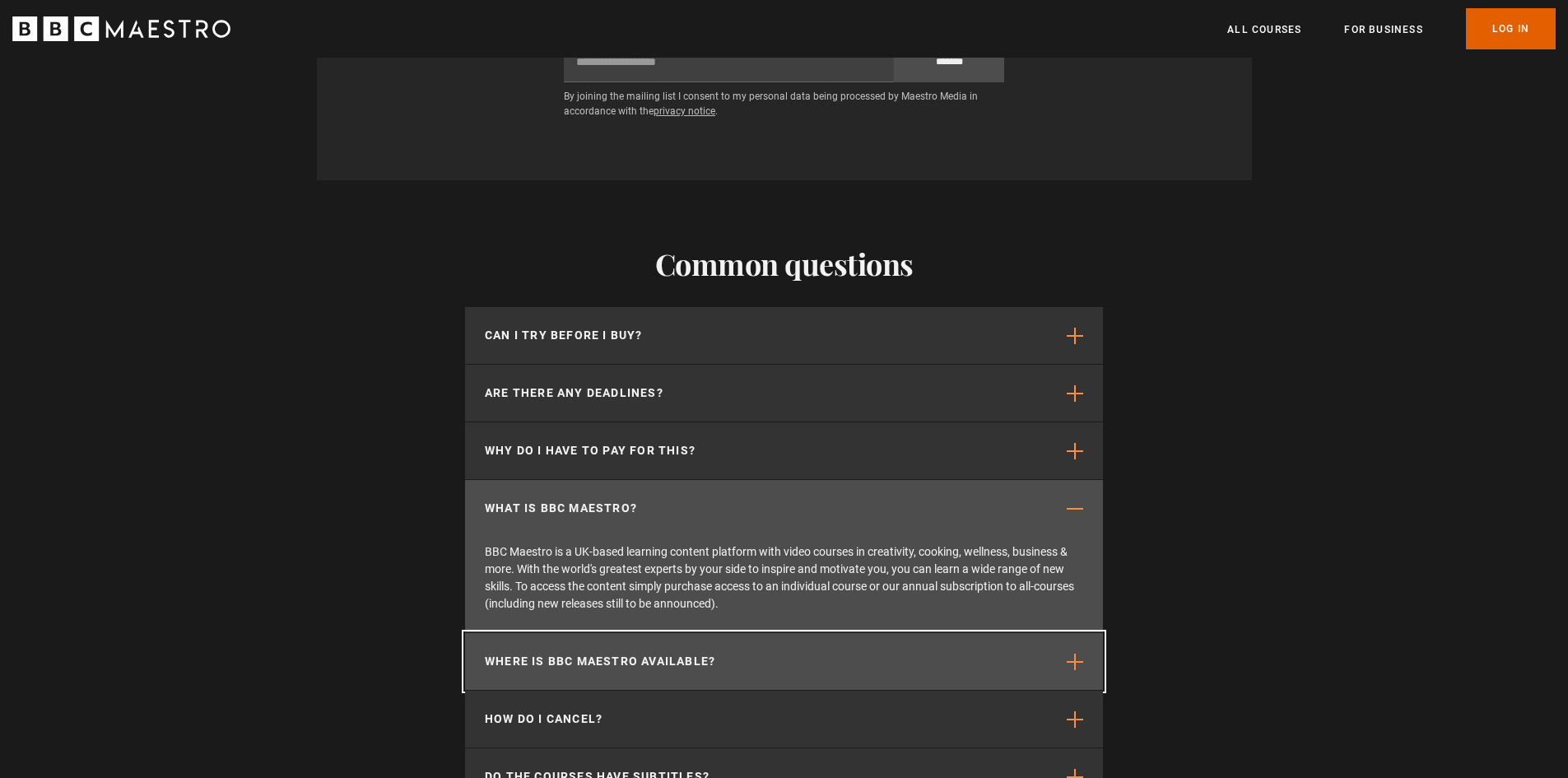
click at [667, 653] on p "Where is BBC Maestro available?" at bounding box center [600, 661] width 231 height 17
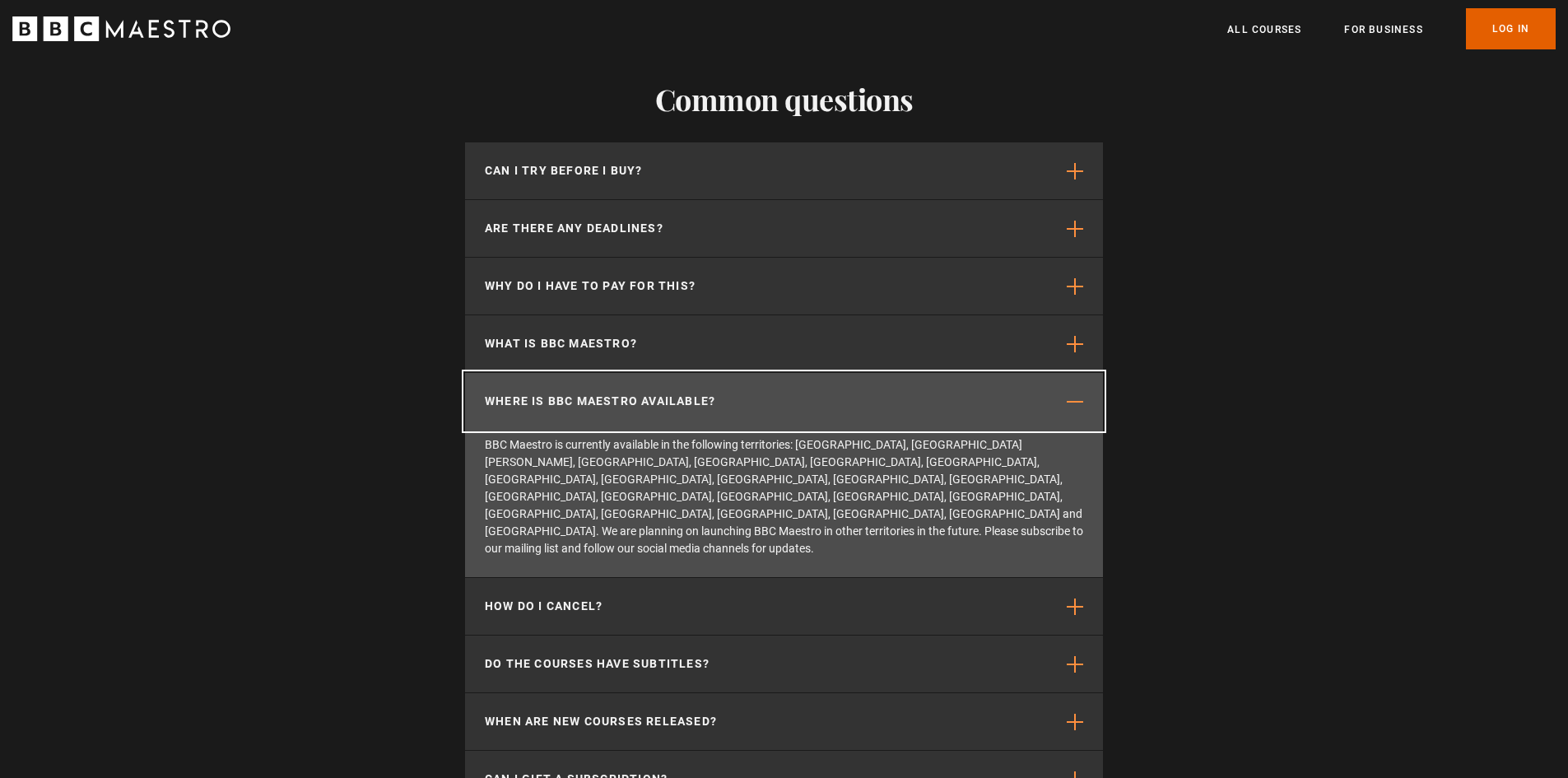
scroll to position [0, 647]
